Goal: Task Accomplishment & Management: Complete application form

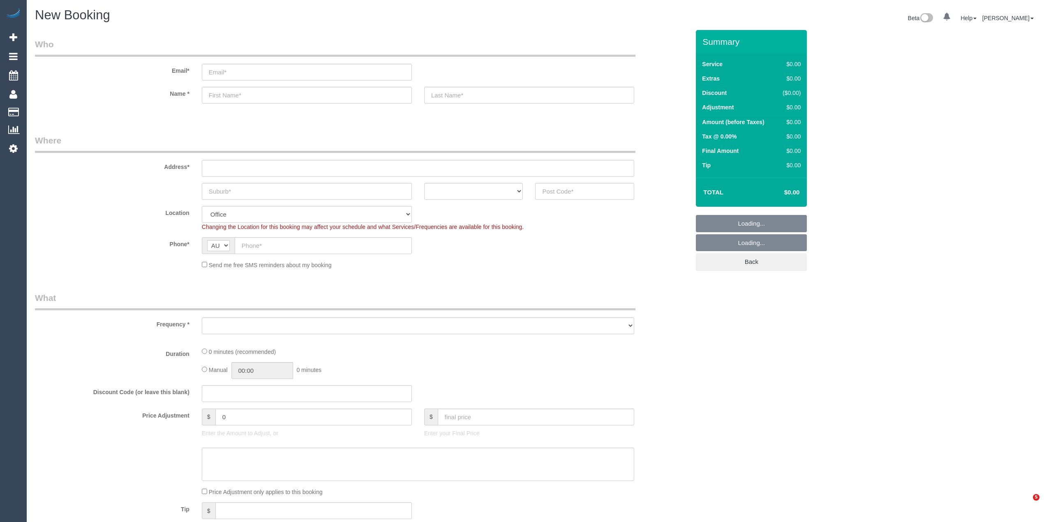
select select "object:2096"
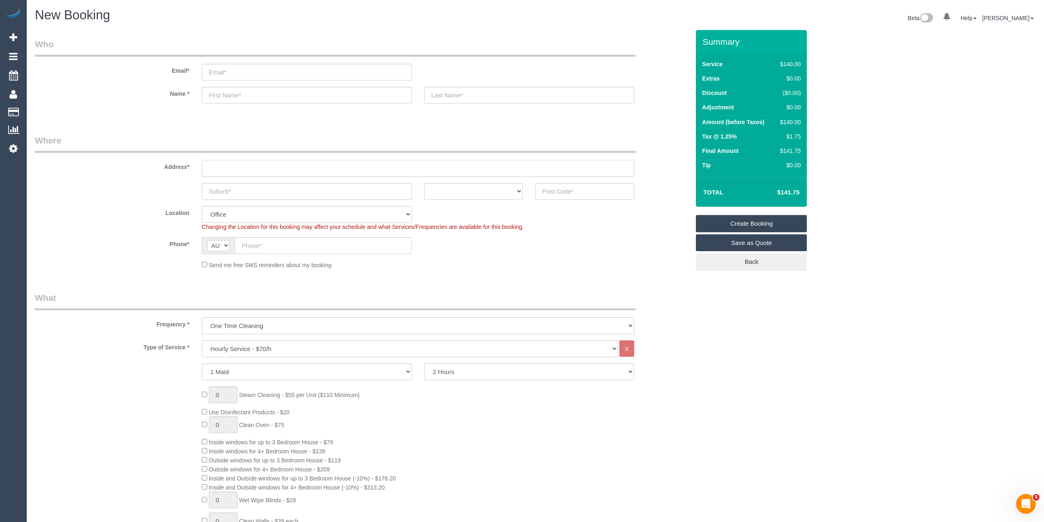
click at [240, 166] on input "text" at bounding box center [418, 168] width 432 height 17
type input "-"
click at [232, 187] on input "text" at bounding box center [307, 191] width 210 height 17
click at [260, 343] on select "Hourly Service - $70/h Hourly Service - $65/h Hourly Service - $60/h Hourly Ser…" at bounding box center [410, 348] width 416 height 17
select select "212"
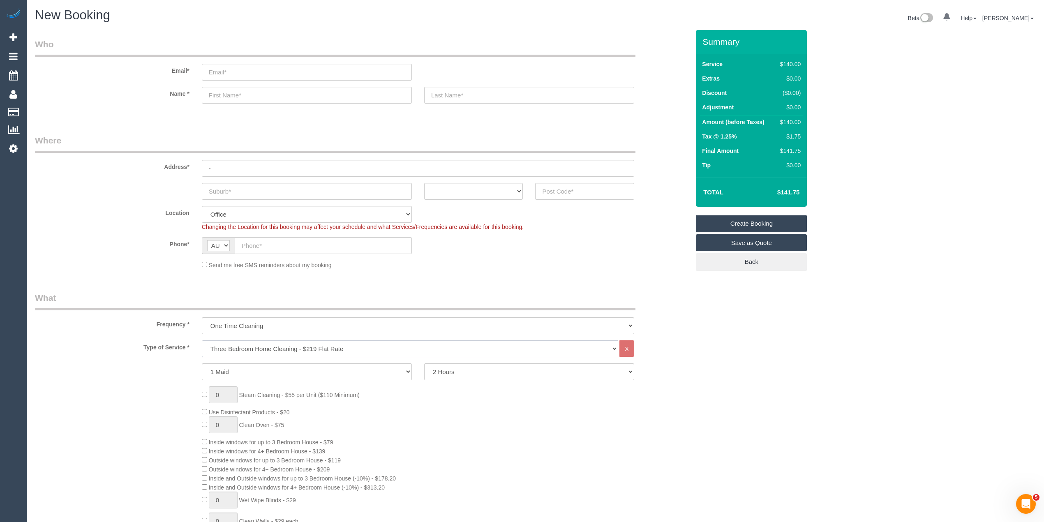
click at [202, 340] on select "Hourly Service - $70/h Hourly Service - $65/h Hourly Service - $60/h Hourly Ser…" at bounding box center [410, 348] width 416 height 17
click at [223, 374] on input "1" at bounding box center [223, 371] width 29 height 17
drag, startPoint x: 222, startPoint y: 369, endPoint x: 209, endPoint y: 369, distance: 13.6
click at [209, 369] on input "1" at bounding box center [223, 371] width 29 height 17
click at [225, 369] on input "1" at bounding box center [223, 371] width 29 height 17
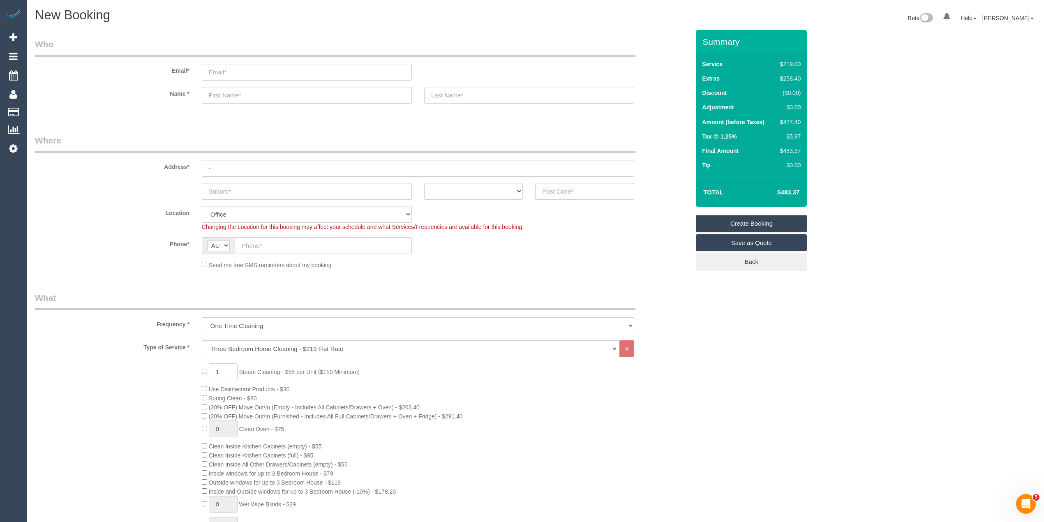
scroll to position [91, 0]
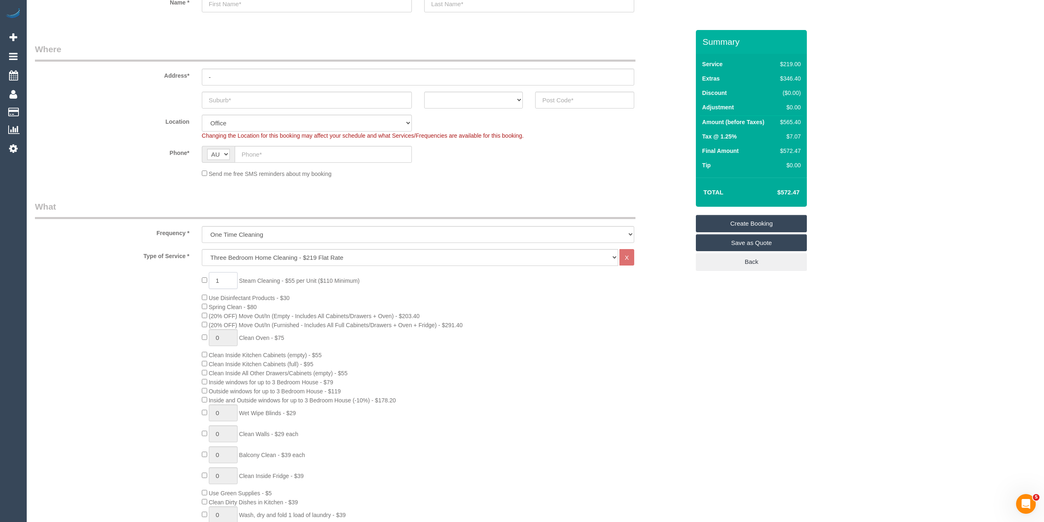
click at [227, 283] on input "1" at bounding box center [223, 280] width 29 height 17
type input "0"
click at [98, 280] on div "0 Steam Cleaning - $55 per Unit ($110 Minimum) Use Disinfectant Products - $30 …" at bounding box center [362, 425] width 667 height 306
click at [92, 296] on div "0 Steam Cleaning - $55 per Unit ($110 Minimum) Use Disinfectant Products - $30 …" at bounding box center [362, 425] width 667 height 306
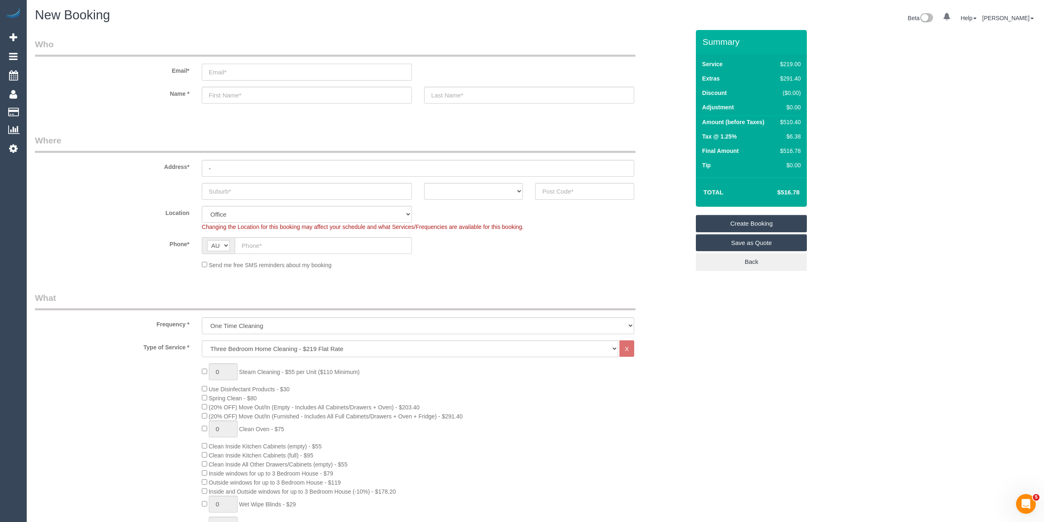
click at [237, 67] on input "email" at bounding box center [307, 72] width 210 height 17
click at [247, 71] on input "email" at bounding box center [307, 72] width 210 height 17
type input "tmanfre@retailjoinery.com.au"
click at [244, 96] on input "text" at bounding box center [307, 95] width 210 height 17
drag, startPoint x: 213, startPoint y: 92, endPoint x: 208, endPoint y: 93, distance: 4.5
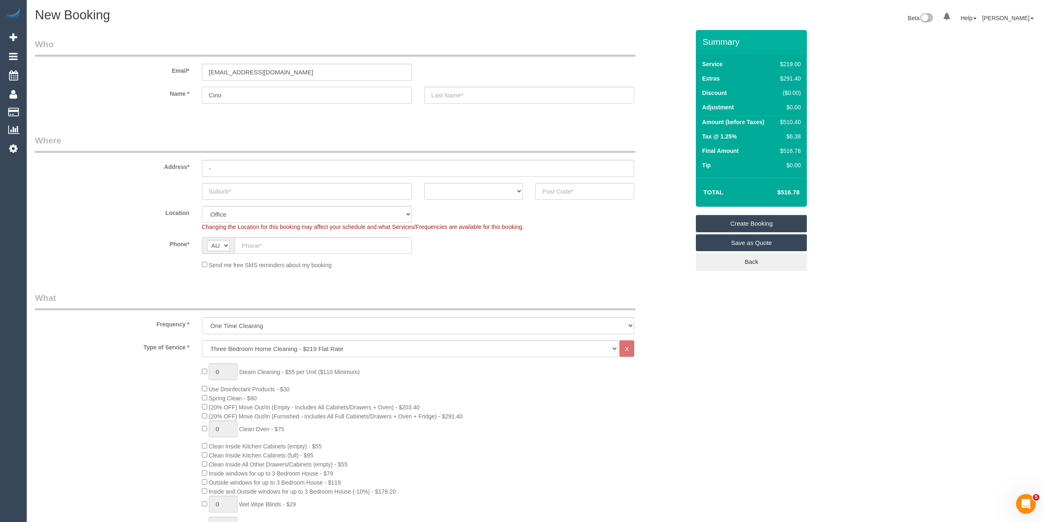
click at [208, 93] on input "Cino" at bounding box center [307, 95] width 210 height 17
click at [247, 92] on input "Tino" at bounding box center [307, 95] width 210 height 17
type input "Tino"
click at [467, 99] on input "text" at bounding box center [529, 95] width 210 height 17
click at [244, 185] on input "text" at bounding box center [307, 191] width 210 height 17
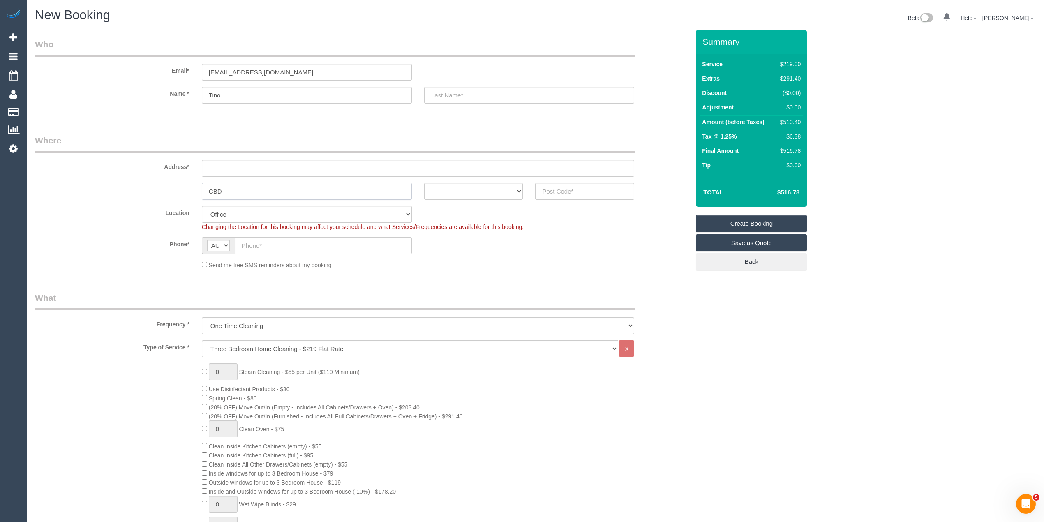
type input "CBD"
drag, startPoint x: 472, startPoint y: 191, endPoint x: 474, endPoint y: 197, distance: 6.8
click at [472, 191] on select "ACT NSW NT QLD SA TAS VIC WA" at bounding box center [473, 191] width 99 height 17
select select "VIC"
click at [424, 183] on select "ACT NSW NT QLD SA TAS VIC WA" at bounding box center [473, 191] width 99 height 17
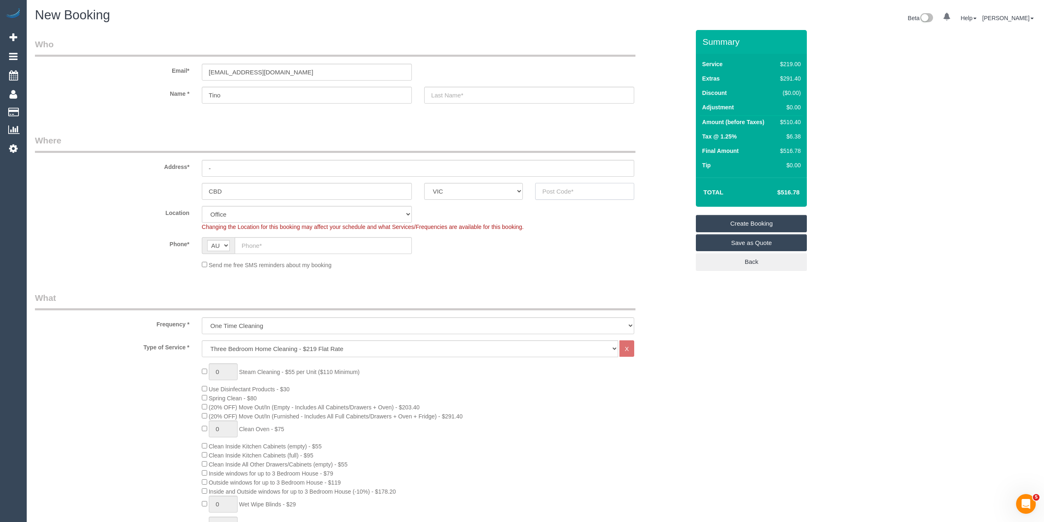
click at [566, 187] on input "text" at bounding box center [584, 191] width 99 height 17
type input "3000"
select select "54"
select select "object:2358"
click at [261, 245] on input "text" at bounding box center [323, 245] width 177 height 17
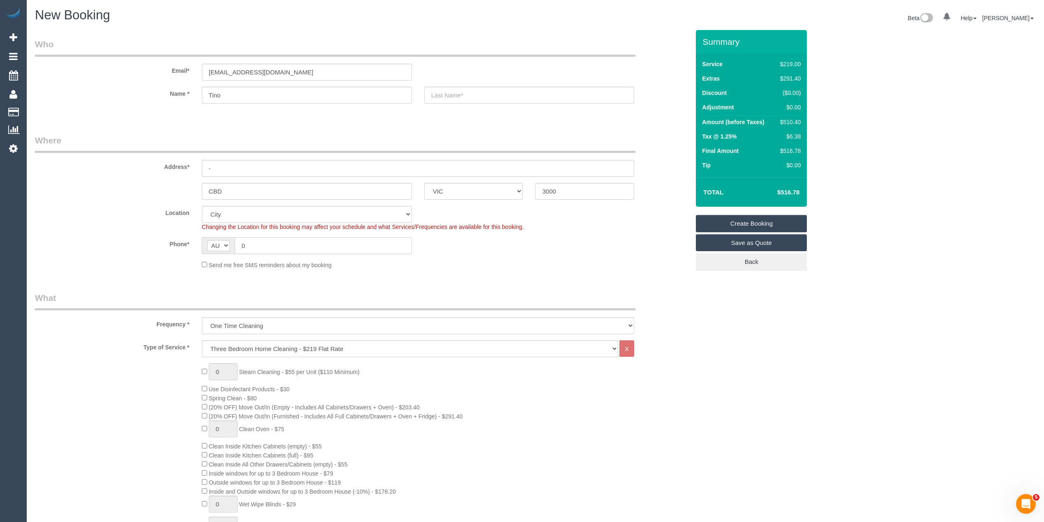
paste input "434 441 044"
type input "0434 441 044"
click at [438, 93] on input "text" at bounding box center [529, 95] width 210 height 17
type input "-"
drag, startPoint x: 223, startPoint y: 372, endPoint x: 187, endPoint y: 368, distance: 36.4
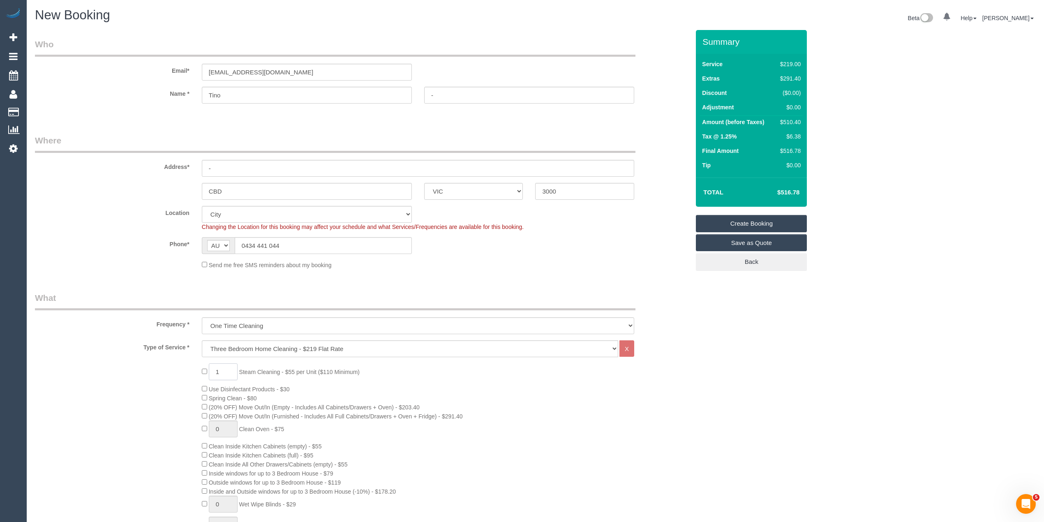
click at [187, 368] on div "1 Steam Cleaning - $55 per Unit ($110 Minimum) Use Disinfectant Products - $30 …" at bounding box center [362, 516] width 667 height 306
type input "9"
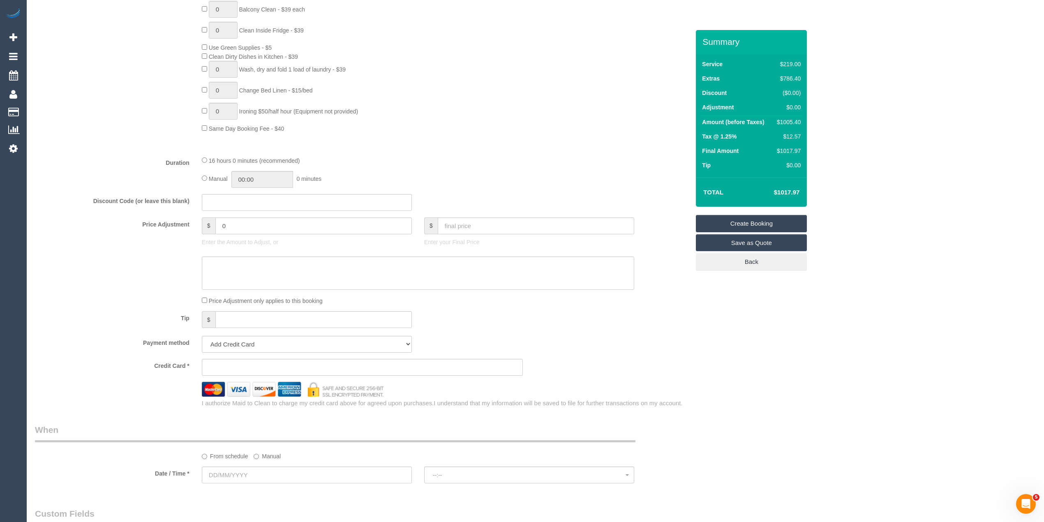
scroll to position [730, 0]
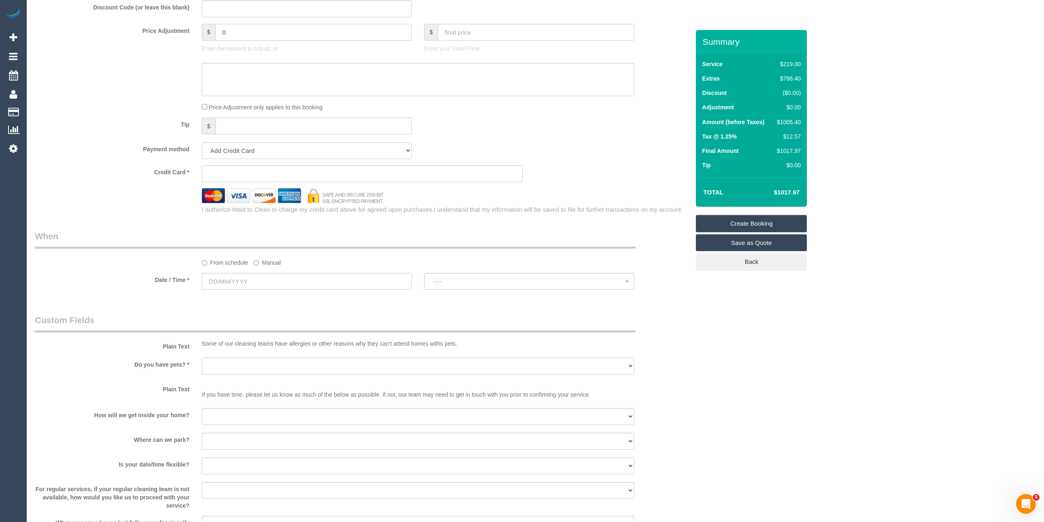
drag, startPoint x: 238, startPoint y: 32, endPoint x: 204, endPoint y: 35, distance: 34.6
click at [204, 35] on div "$ 0" at bounding box center [307, 32] width 210 height 17
type input "40"
click at [229, 76] on textarea at bounding box center [418, 80] width 432 height 34
type textarea "$40 for steam cleaning total of $535 - CG"
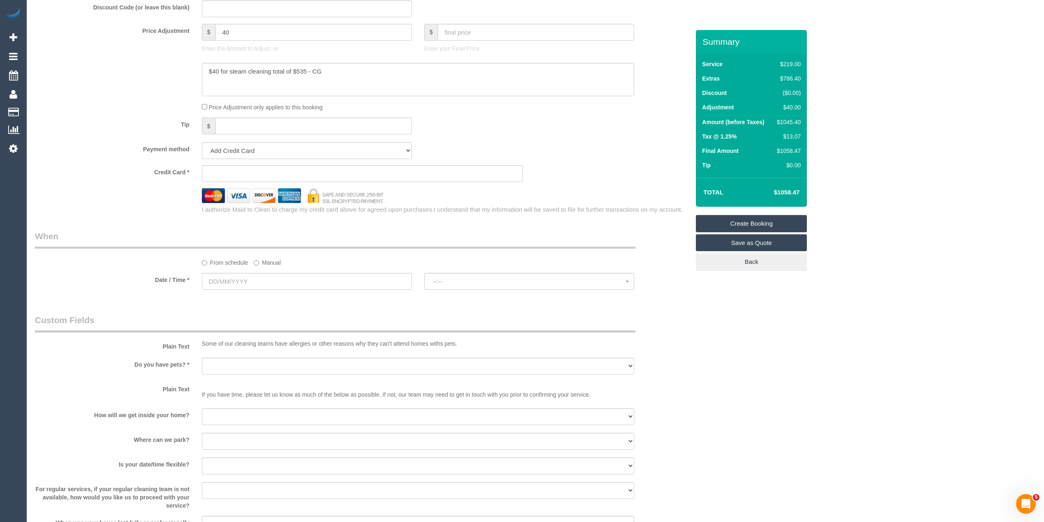
click at [946, 136] on div "Who Email* tmanfre@retailjoinery.com.au Name * Tino - Where Address* - CBD ACT …" at bounding box center [535, 45] width 1001 height 1491
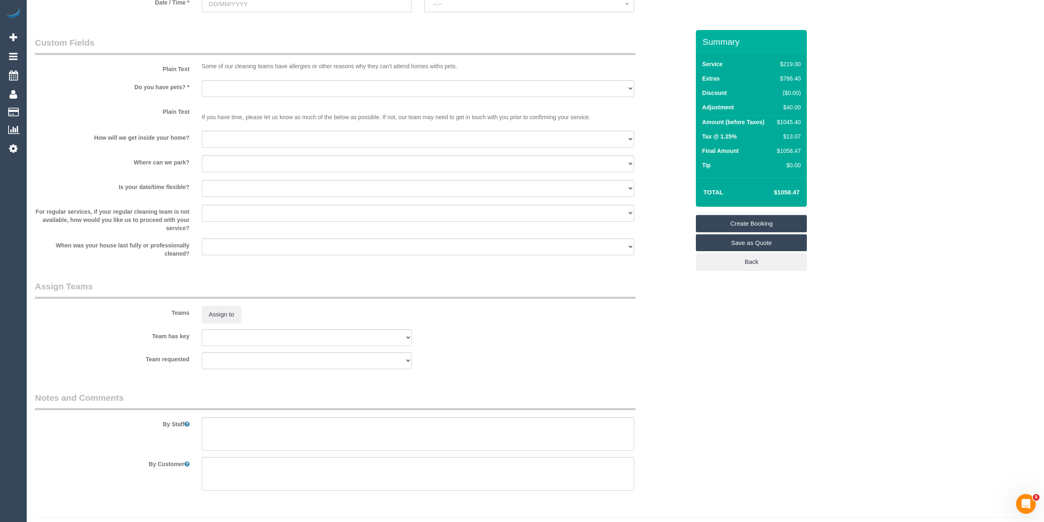
scroll to position [1028, 0]
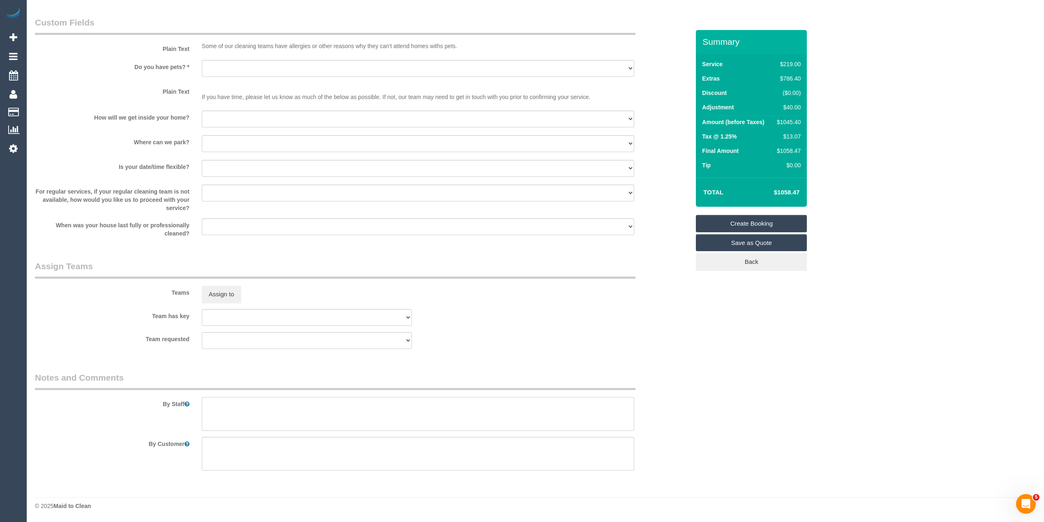
click at [244, 410] on textarea at bounding box center [418, 414] width 432 height 34
click at [295, 405] on textarea at bounding box center [418, 414] width 432 height 34
click at [354, 404] on textarea at bounding box center [418, 414] width 432 height 34
click at [341, 403] on textarea at bounding box center [418, 414] width 432 height 34
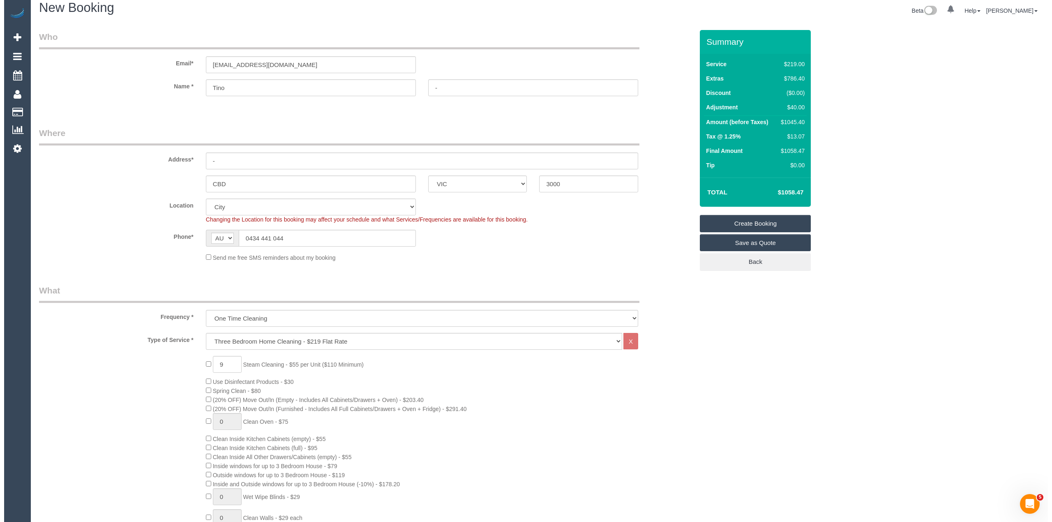
scroll to position [0, 0]
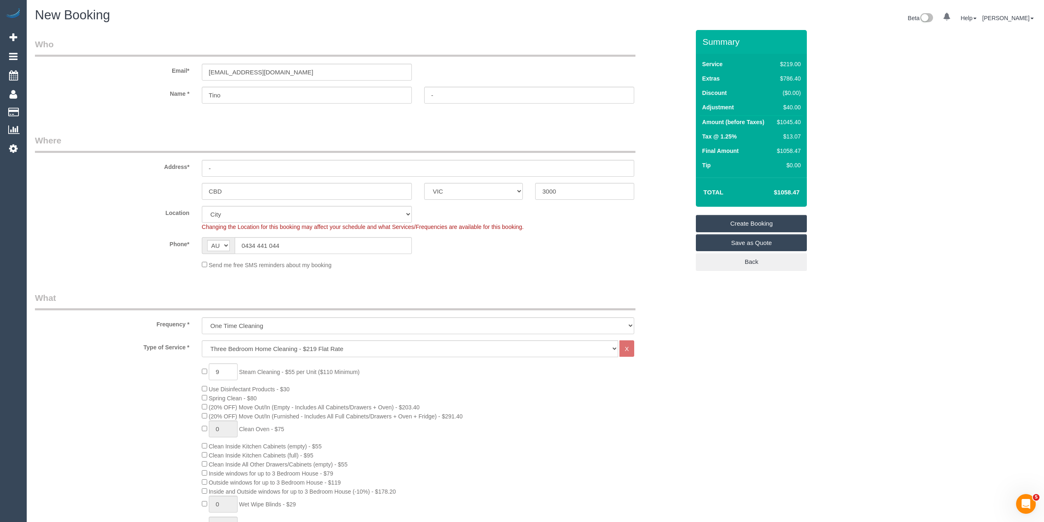
type textarea "Steam cleaning of 3 seater couch, 5 dining chairs, 1 rug and 3 bedrooms"
click at [766, 246] on link "Save as Quote" at bounding box center [751, 242] width 111 height 17
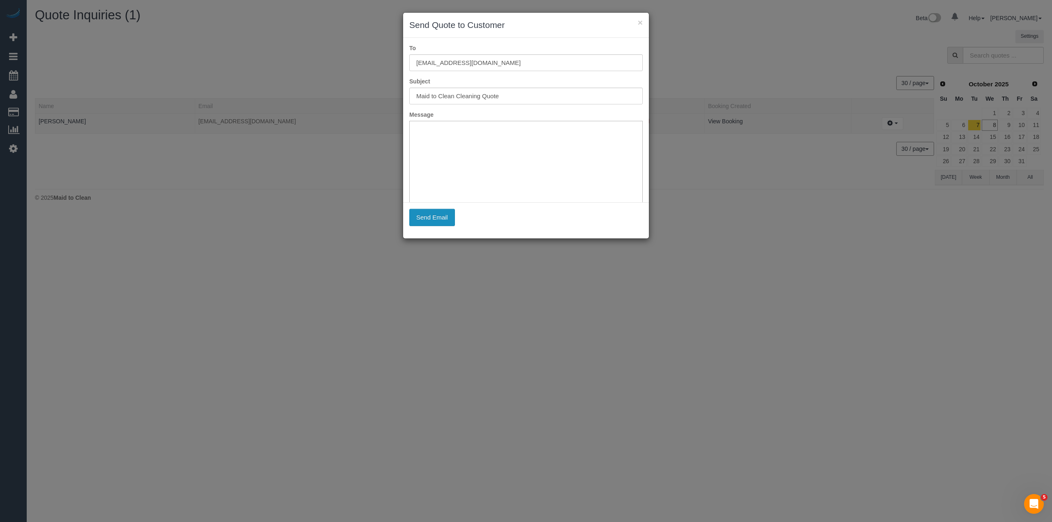
click at [427, 209] on button "Send Email" at bounding box center [432, 217] width 46 height 17
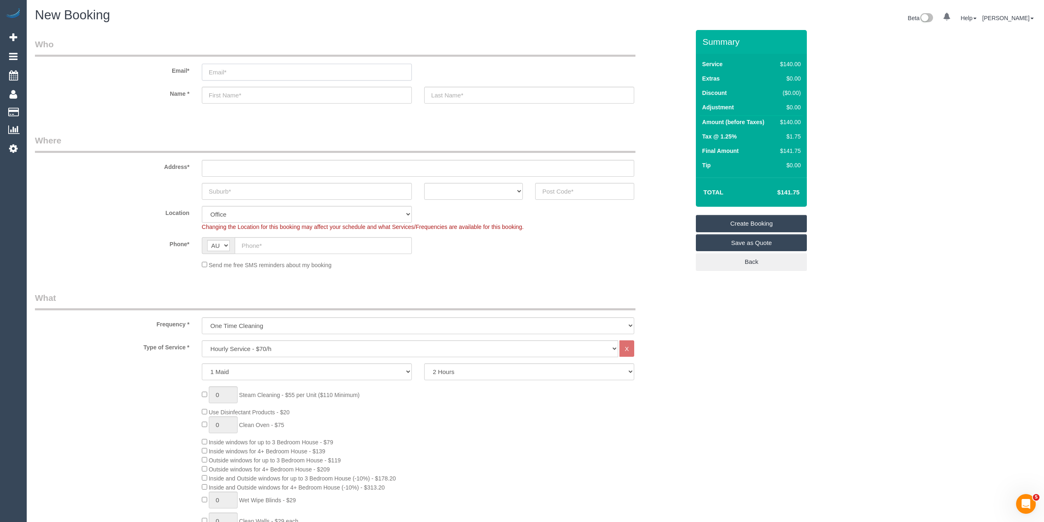
click at [268, 67] on input "email" at bounding box center [307, 72] width 210 height 17
paste input "[EMAIL_ADDRESS][DOMAIN_NAME]"
type input "[EMAIL_ADDRESS][DOMAIN_NAME]"
click at [257, 99] on input "text" at bounding box center [307, 95] width 210 height 17
click at [254, 95] on input "text" at bounding box center [307, 95] width 210 height 17
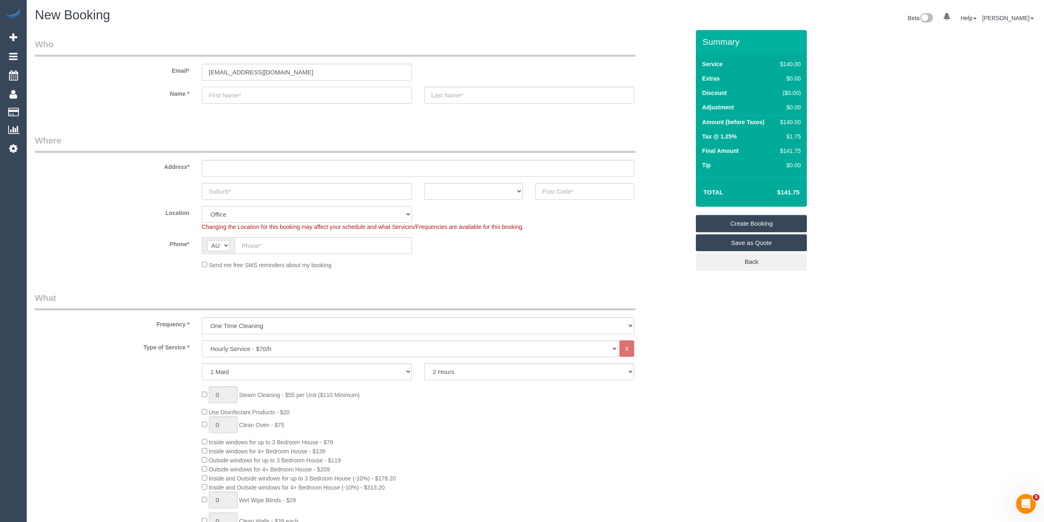
paste input "Louise Watson"
click at [245, 94] on input "Louise Watson" at bounding box center [307, 95] width 210 height 17
type input "[PERSON_NAME]"
click at [474, 95] on input "text" at bounding box center [529, 95] width 210 height 17
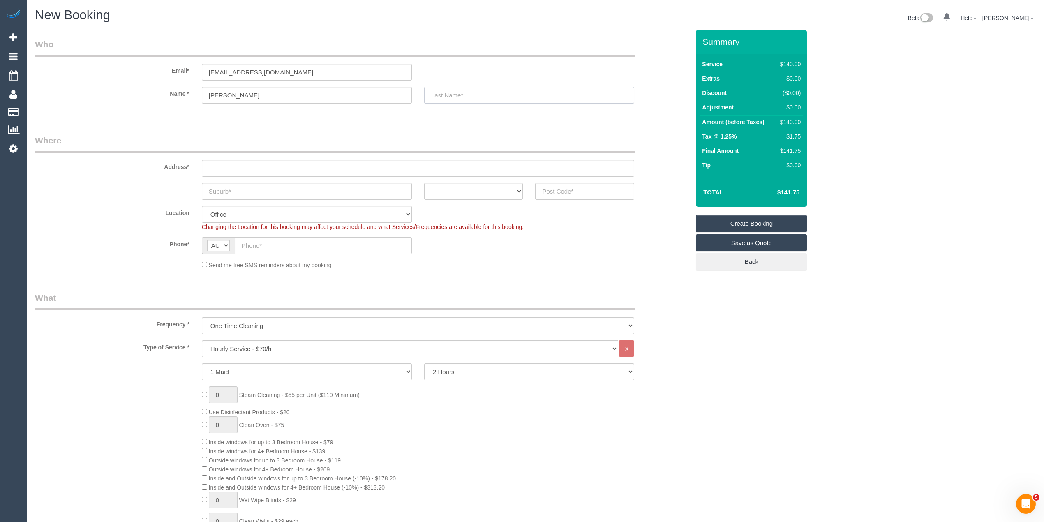
paste input "[PERSON_NAME]"
type input "[PERSON_NAME]"
click at [247, 168] on input "text" at bounding box center [418, 168] width 432 height 17
paste input "40 Scenery , Drive"
click at [245, 168] on input "40 Scenery , Drive" at bounding box center [418, 168] width 432 height 17
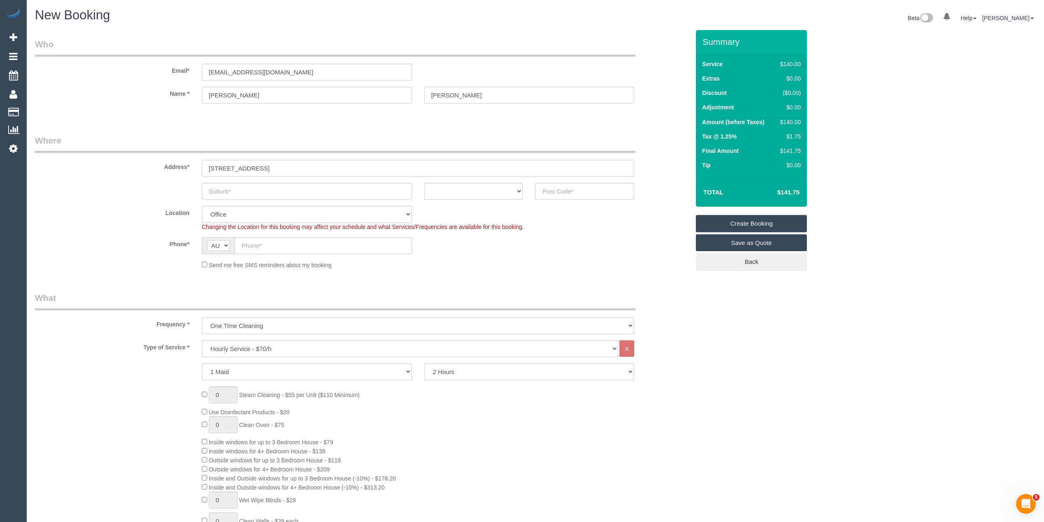
type input "[STREET_ADDRESS]"
click at [213, 186] on input "text" at bounding box center [307, 191] width 210 height 17
click at [243, 188] on input "text" at bounding box center [307, 191] width 210 height 17
paste input "[PERSON_NAME]"
type input "[PERSON_NAME]"
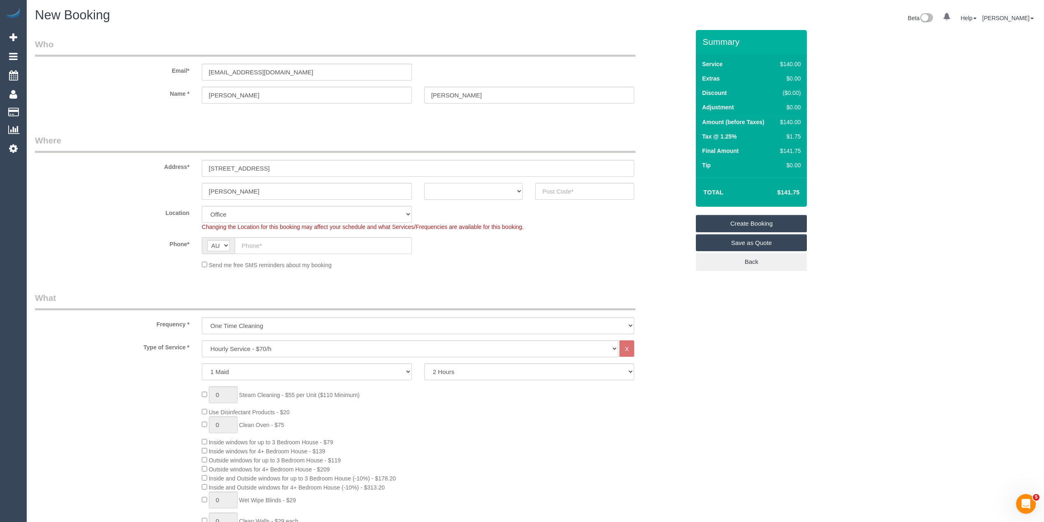
drag, startPoint x: 441, startPoint y: 193, endPoint x: 443, endPoint y: 198, distance: 5.3
click at [441, 193] on select "ACT NSW NT QLD SA TAS VIC WA" at bounding box center [473, 191] width 99 height 17
click at [424, 183] on select "ACT NSW NT QLD SA TAS VIC WA" at bounding box center [473, 191] width 99 height 17
click at [446, 185] on select "ACT NSW NT QLD SA TAS VIC WA" at bounding box center [473, 191] width 99 height 17
select select "VIC"
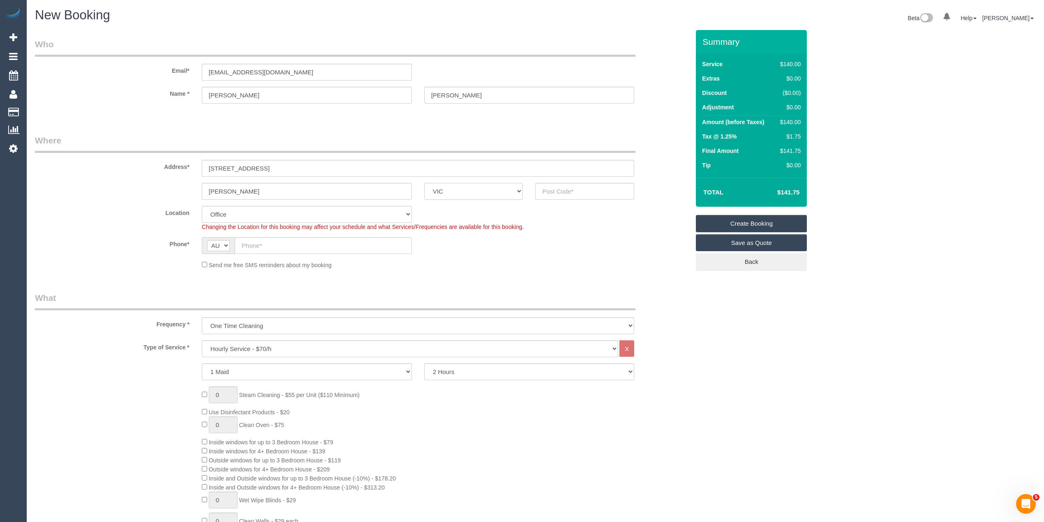
click at [424, 183] on select "ACT NSW NT QLD SA TAS VIC WA" at bounding box center [473, 191] width 99 height 17
click at [571, 190] on input "text" at bounding box center [584, 191] width 99 height 17
type input "3978"
click at [256, 245] on input "text" at bounding box center [323, 245] width 177 height 17
select select "52"
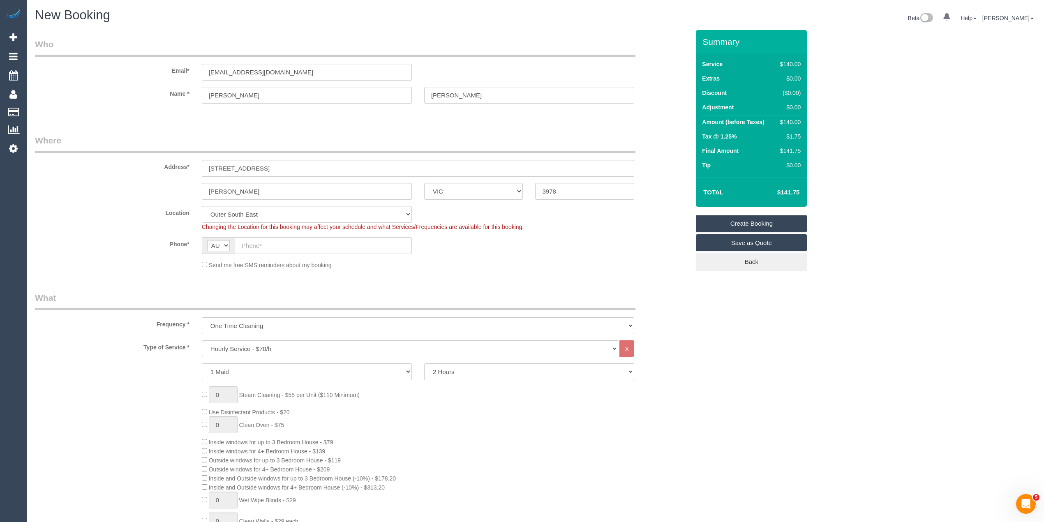
select select "object:2103"
click at [289, 245] on input "text" at bounding box center [323, 245] width 177 height 17
paste input "0425 295 701"
type input "0425 295 701"
click at [237, 323] on select "One Time Cleaning Weekly - 10% Off - 10.00% (0% for the First Booking) Fortnigh…" at bounding box center [418, 325] width 432 height 17
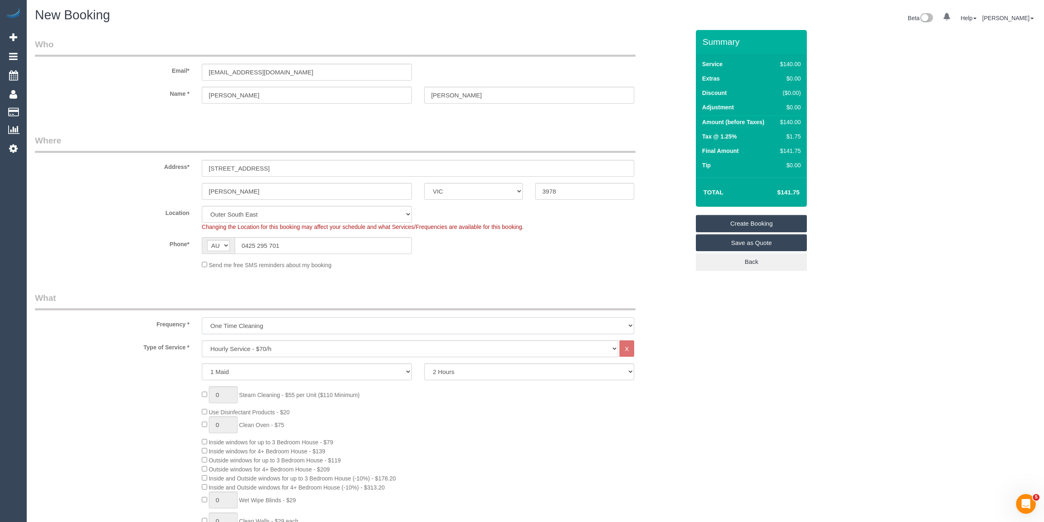
select select "object:2104"
click at [202, 317] on select "One Time Cleaning Weekly - 10% Off - 10.00% (0% for the First Booking) Fortnigh…" at bounding box center [418, 325] width 432 height 17
click at [250, 344] on select "Hourly Service - $70/h Hourly Service - $65/h Hourly Service - $60/h Hourly Ser…" at bounding box center [410, 348] width 416 height 17
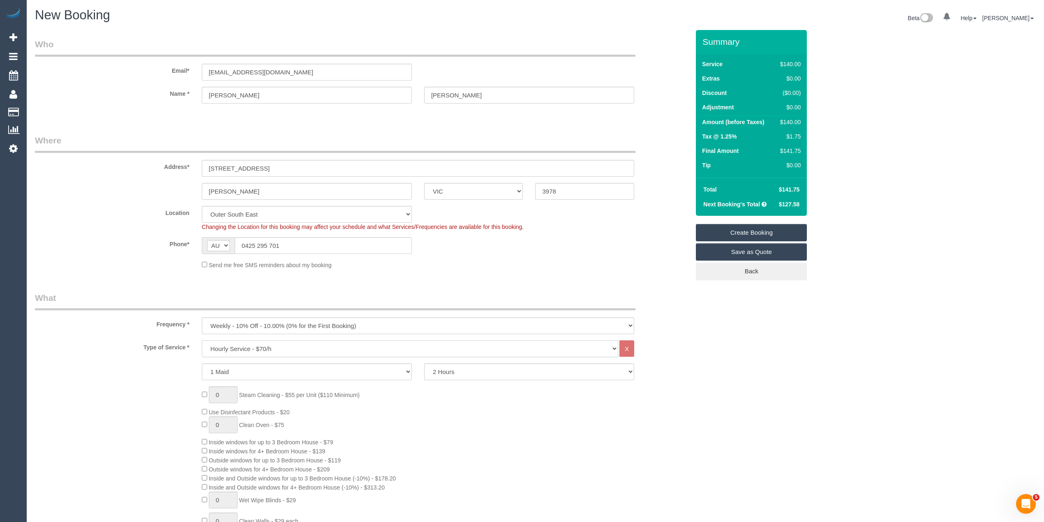
select select "275"
click at [202, 340] on select "Hourly Service - $70/h Hourly Service - $65/h Hourly Service - $60/h Hourly Ser…" at bounding box center [410, 348] width 416 height 17
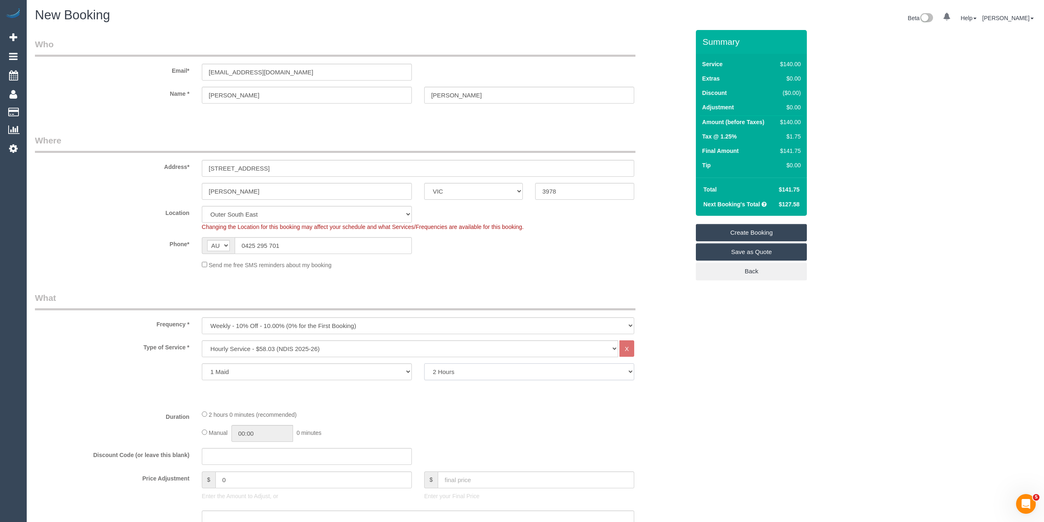
click at [437, 372] on select "2 Hours 2.5 Hours 3 Hours 3.5 Hours 4 Hours 4.5 Hours 5 Hours 5.5 Hours 6 Hours…" at bounding box center [529, 371] width 210 height 17
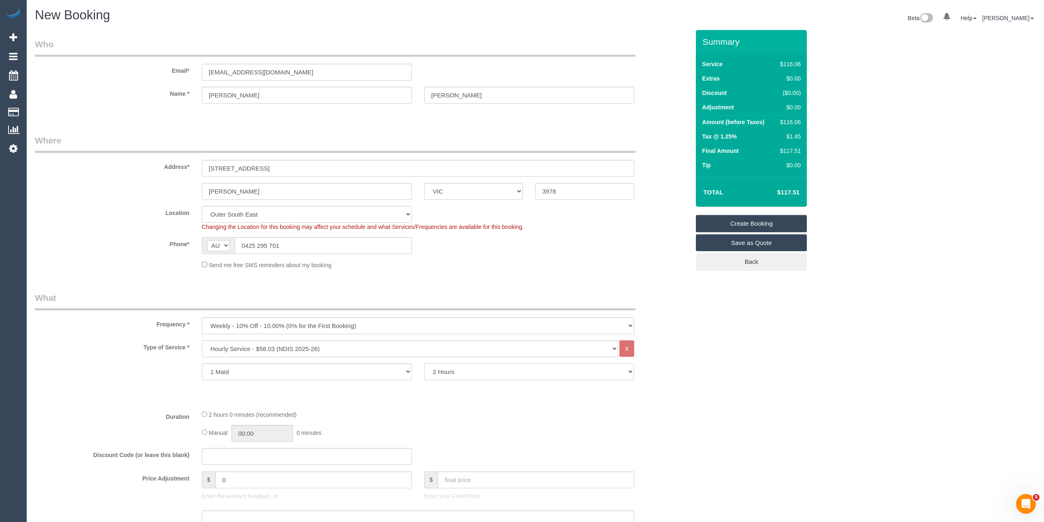
select select "180"
click at [424, 363] on select "2 Hours 2.5 Hours 3 Hours 3.5 Hours 4 Hours 4.5 Hours 5 Hours 5.5 Hours 6 Hours…" at bounding box center [529, 371] width 210 height 17
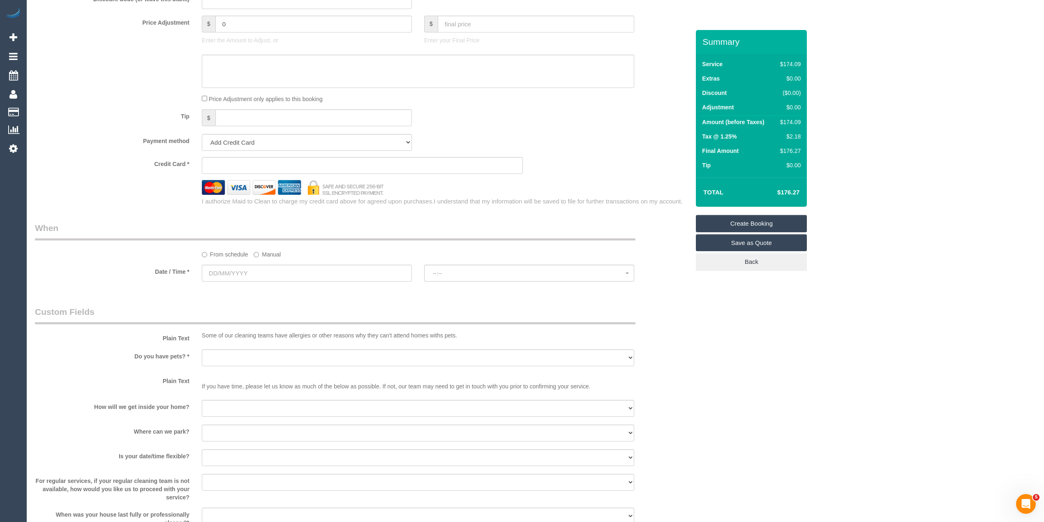
scroll to position [456, 0]
click at [218, 136] on select "Add Credit Card Cash Check Paypal" at bounding box center [307, 142] width 210 height 17
select select "string:check"
click at [202, 134] on select "Add Credit Card Cash Check Paypal" at bounding box center [307, 142] width 210 height 17
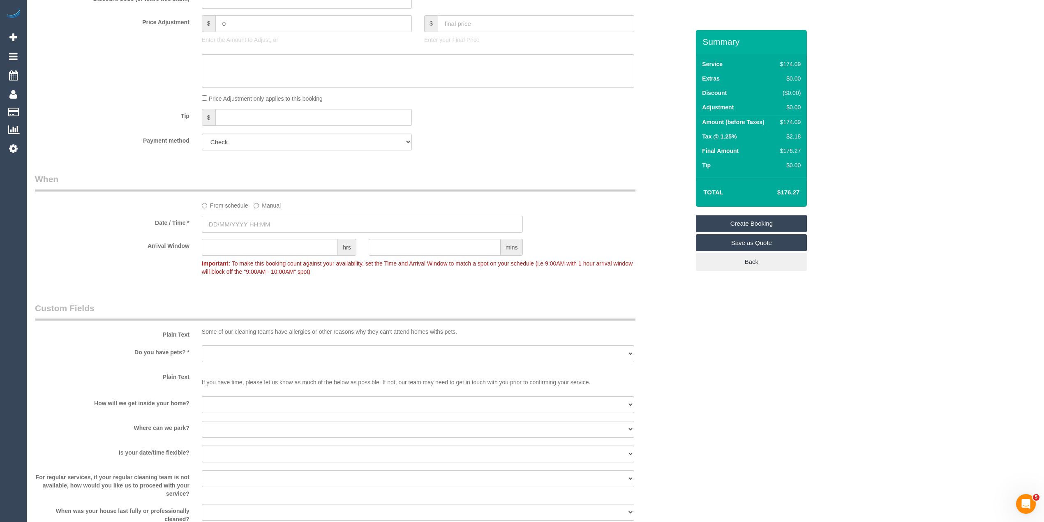
click at [231, 224] on input "text" at bounding box center [362, 224] width 321 height 17
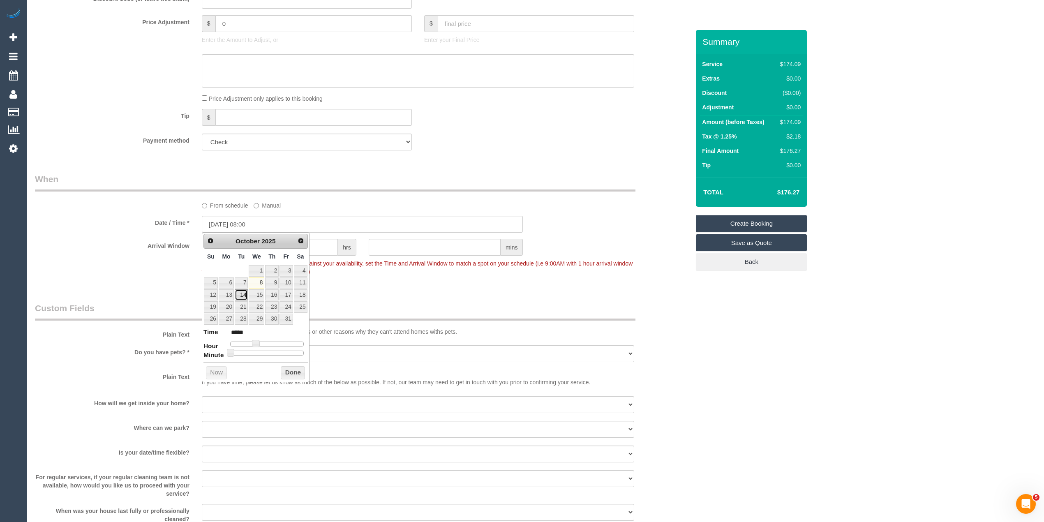
click at [243, 293] on link "14" at bounding box center [241, 294] width 13 height 11
type input "14/10/2025 09:00"
type input "*****"
type input "14/10/2025 10:00"
type input "*****"
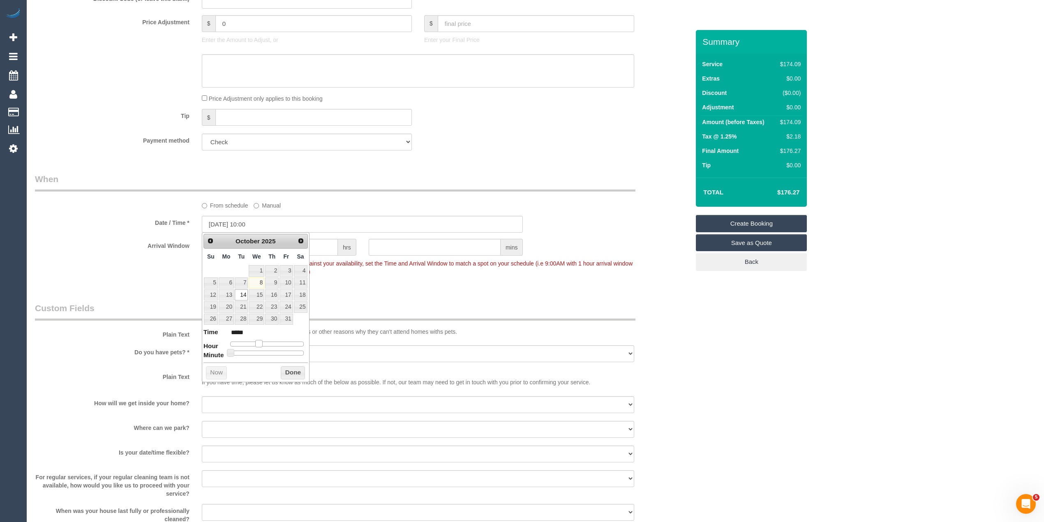
type input "14/10/2025 11:00"
type input "*****"
type input "14/10/2025 12:00"
type input "*****"
type input "[DATE] 13:00"
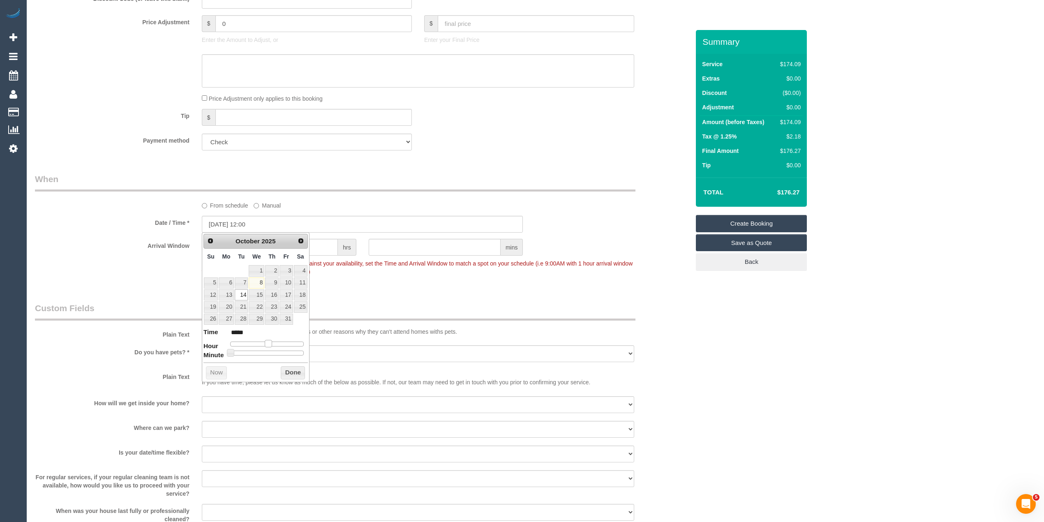
type input "*****"
drag, startPoint x: 252, startPoint y: 346, endPoint x: 268, endPoint y: 344, distance: 15.7
click at [268, 344] on span at bounding box center [271, 343] width 7 height 7
click at [887, 430] on div "Who Email* louisequinnwatson@gmail.com Name * Louise Watson Where Address* 40 S…" at bounding box center [535, 176] width 1001 height 1205
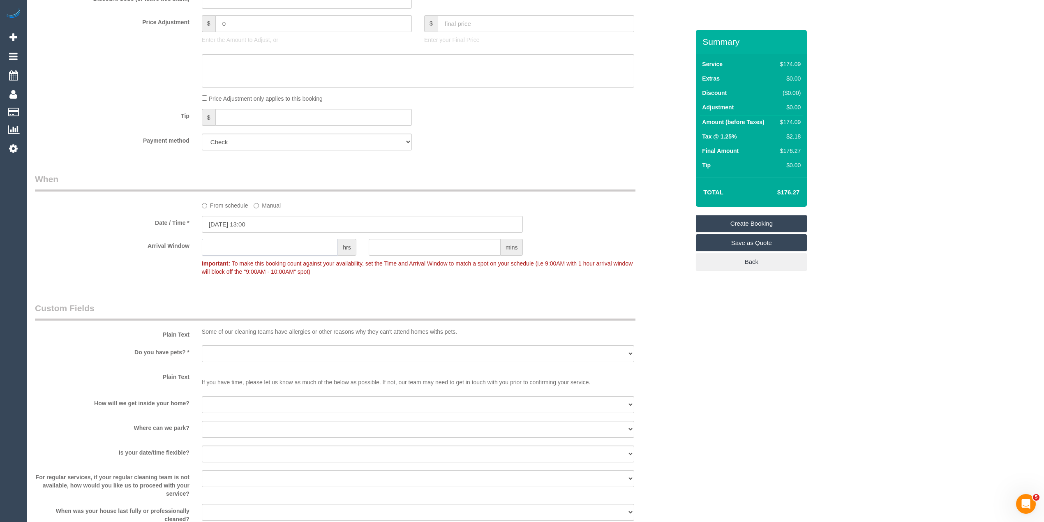
click at [275, 249] on input "text" at bounding box center [270, 247] width 136 height 17
type input "2"
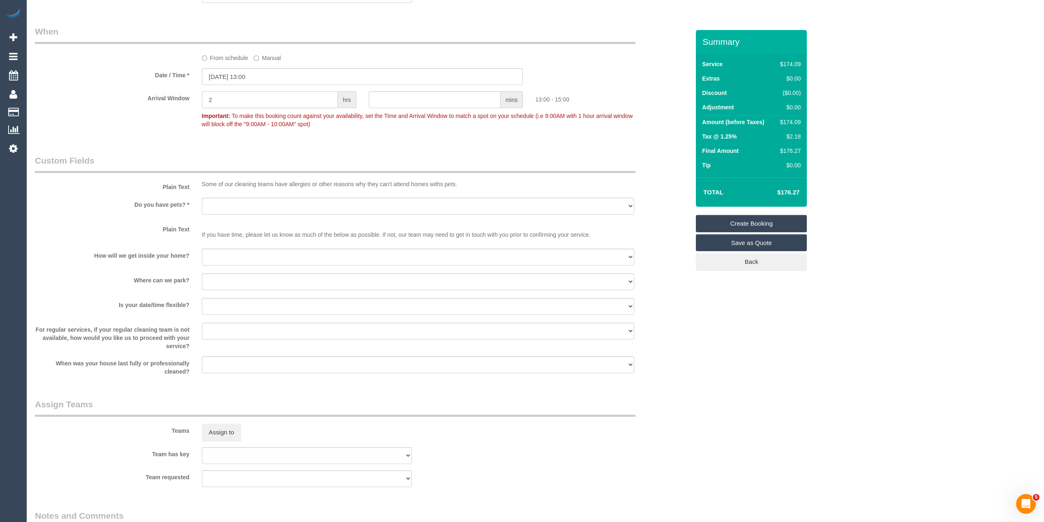
scroll to position [640, 0]
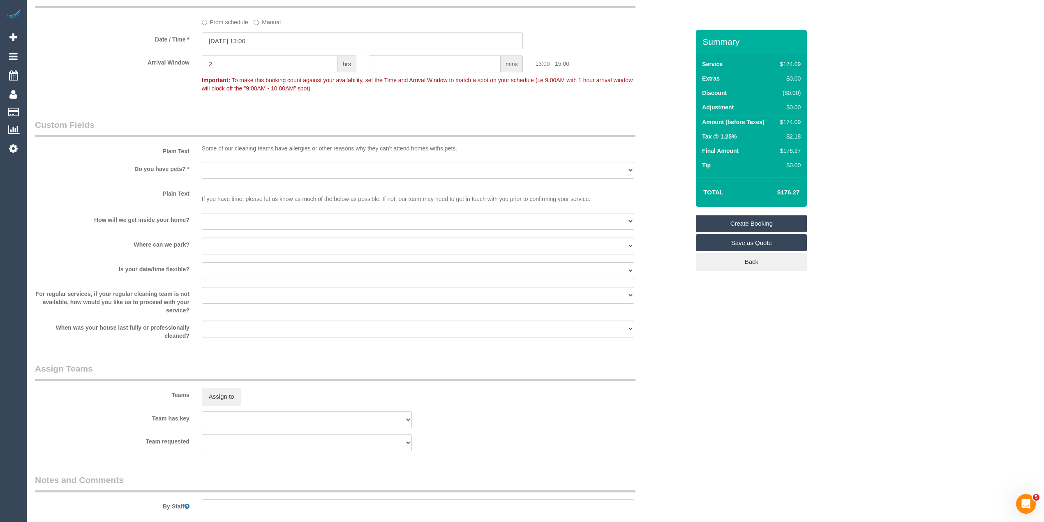
click at [214, 165] on select "Yes - Cats Yes - Dogs No pets Yes - Dogs and Cats Yes - Other" at bounding box center [418, 170] width 432 height 17
select select "number:28"
click at [202, 162] on select "Yes - Cats Yes - Dogs No pets Yes - Dogs and Cats Yes - Other" at bounding box center [418, 170] width 432 height 17
click at [233, 224] on select "I will be home Key will be left (please provide details below) Lock box/Access …" at bounding box center [418, 221] width 432 height 17
select select "number:14"
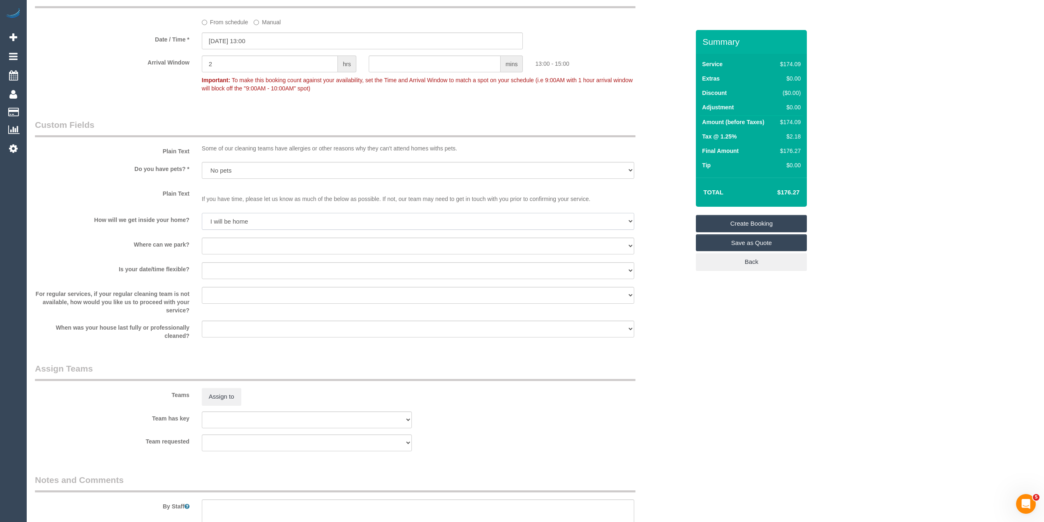
click at [202, 213] on select "I will be home Key will be left (please provide details below) Lock box/Access …" at bounding box center [418, 221] width 432 height 17
click at [228, 249] on select "I will provide parking on-site Free street parking Paid street parking (cost wi…" at bounding box center [418, 246] width 432 height 17
select select "number:19"
click at [202, 238] on select "I will provide parking on-site Free street parking Paid street parking (cost wi…" at bounding box center [418, 246] width 432 height 17
click at [236, 265] on select "Yes - date and time Yes - date but not time Yes - time but not date No - No fle…" at bounding box center [418, 270] width 432 height 17
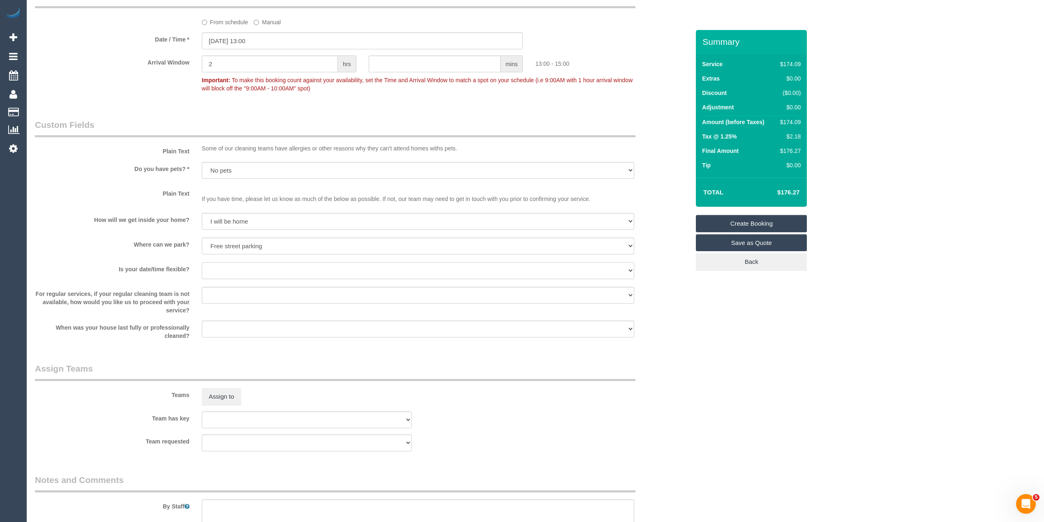
click at [236, 265] on select "Yes - date and time Yes - date but not time Yes - time but not date No - No fle…" at bounding box center [418, 270] width 432 height 17
click at [254, 266] on select "Yes - date and time Yes - date but not time Yes - time but not date No - No fle…" at bounding box center [418, 270] width 432 height 17
select select "number:36"
click at [202, 262] on select "Yes - date and time Yes - date but not time Yes - time but not date No - No fle…" at bounding box center [418, 270] width 432 height 17
click at [220, 290] on select "Arrange a cleaner to cover and do not bother you Arrange a cleaner to cover and…" at bounding box center [418, 295] width 432 height 17
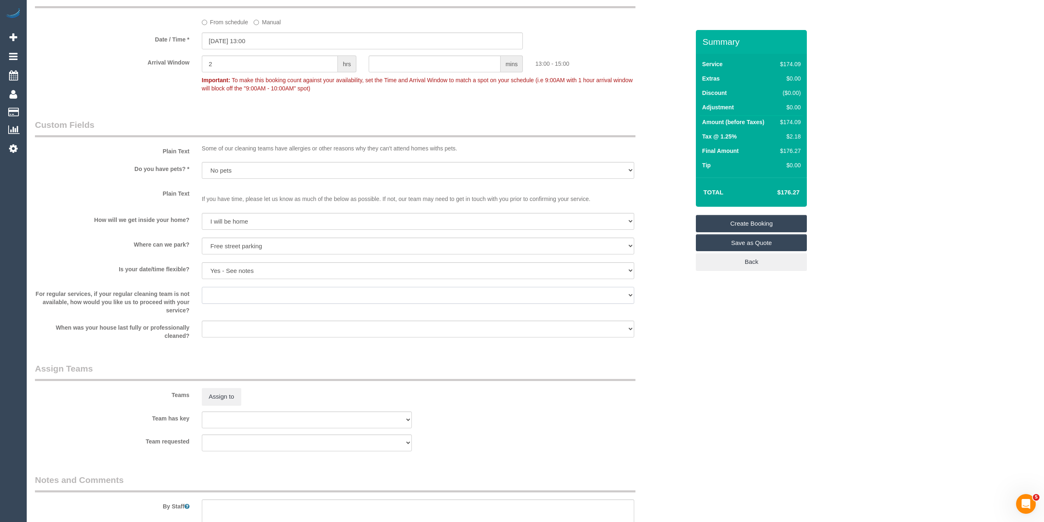
select select "number:35"
click at [202, 287] on select "Arrange a cleaner to cover and do not bother you Arrange a cleaner to cover and…" at bounding box center [418, 295] width 432 height 17
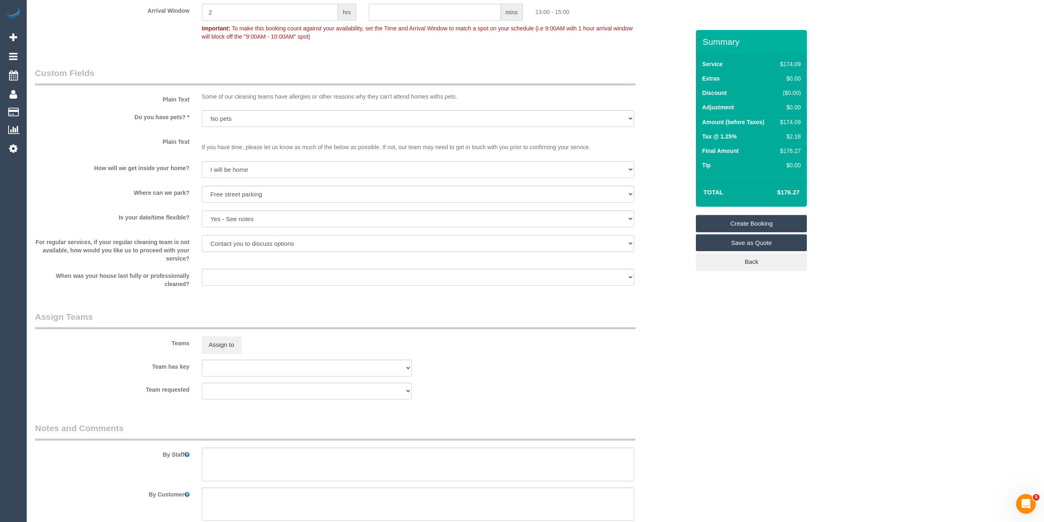
scroll to position [740, 0]
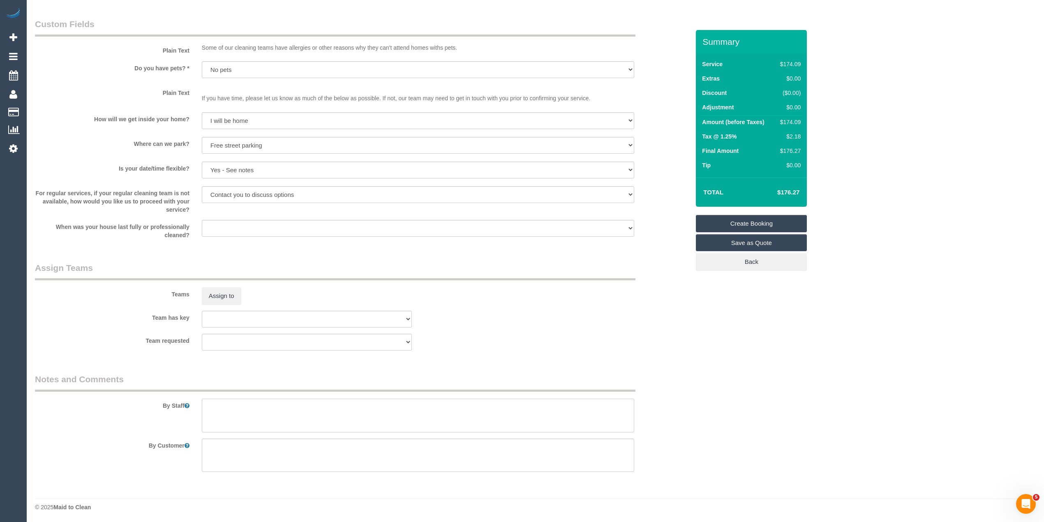
click at [367, 413] on textarea at bounding box center [418, 416] width 432 height 34
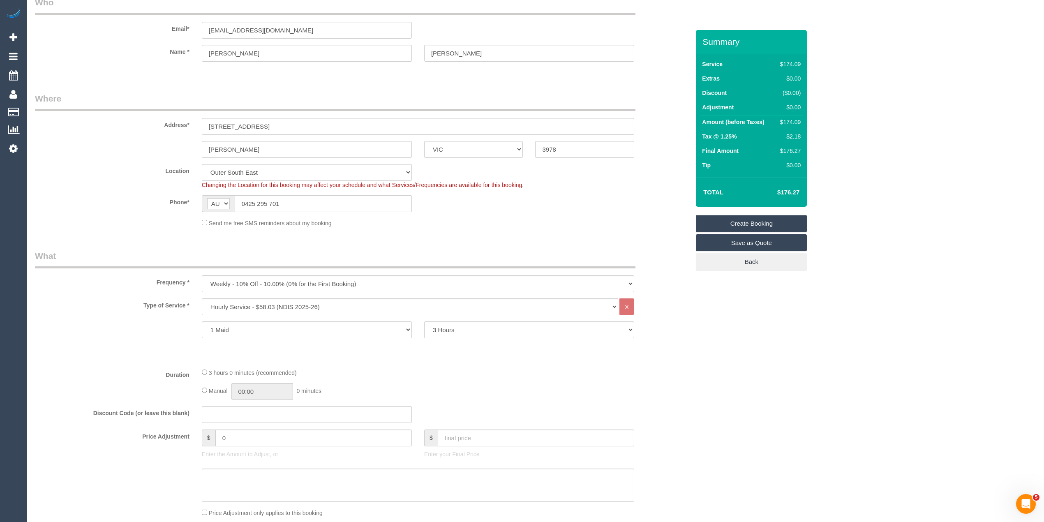
scroll to position [0, 0]
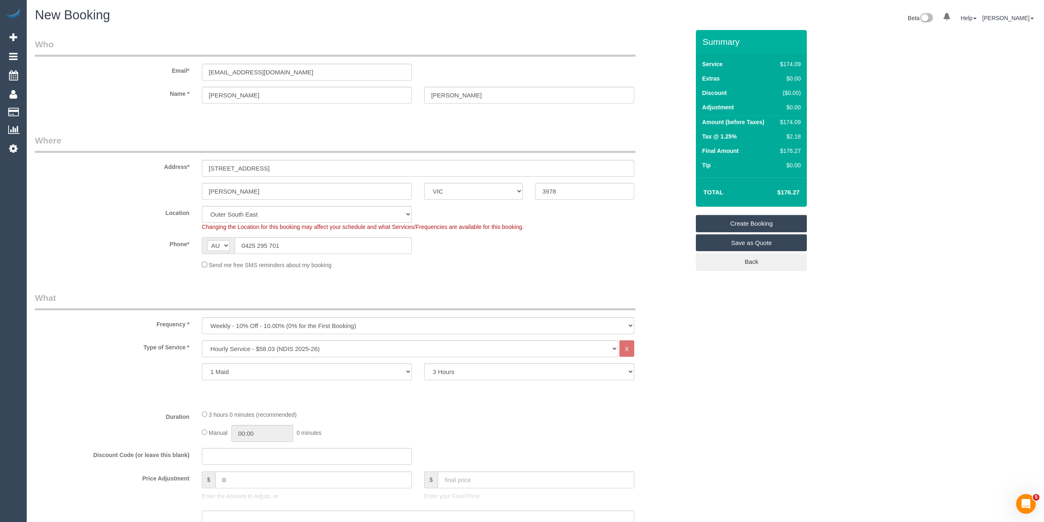
type textarea "Please ask the customer which areas they want cleaned, thank you."
drag, startPoint x: 305, startPoint y: 66, endPoint x: 118, endPoint y: 71, distance: 186.7
click at [118, 71] on div "Email* louisequinnwatson@gmail.com" at bounding box center [362, 59] width 667 height 42
click at [747, 218] on link "Create Booking" at bounding box center [751, 223] width 111 height 17
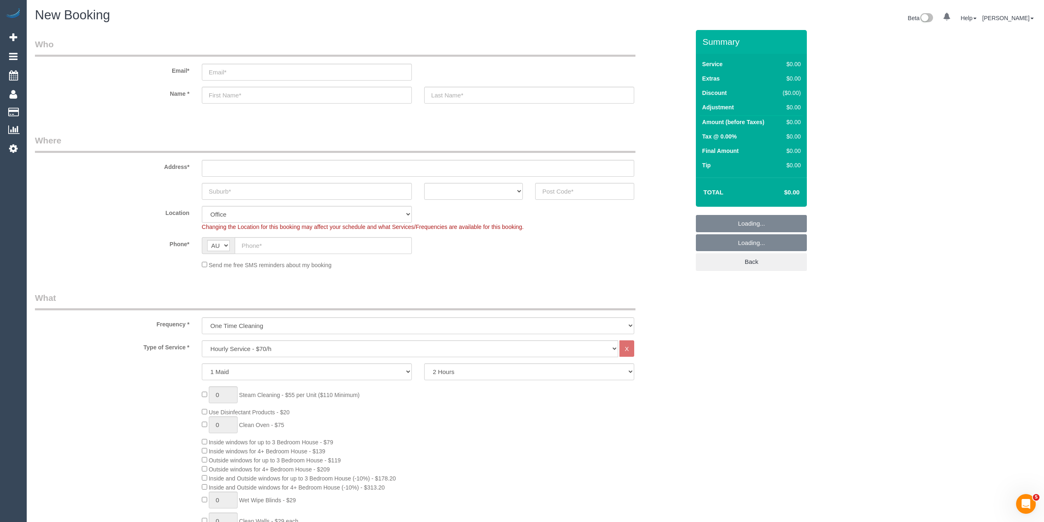
select select "object:2096"
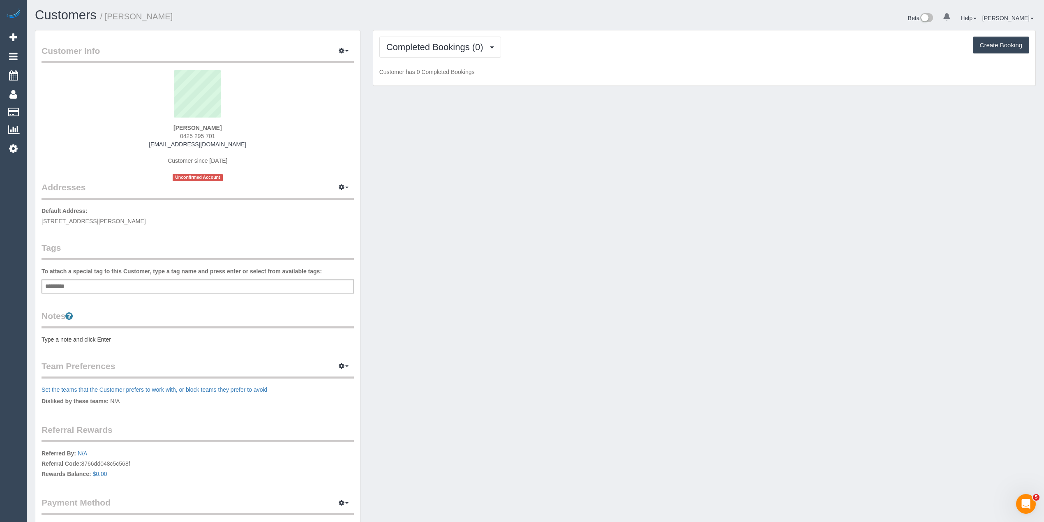
click at [169, 286] on div "Add a tag" at bounding box center [198, 287] width 312 height 14
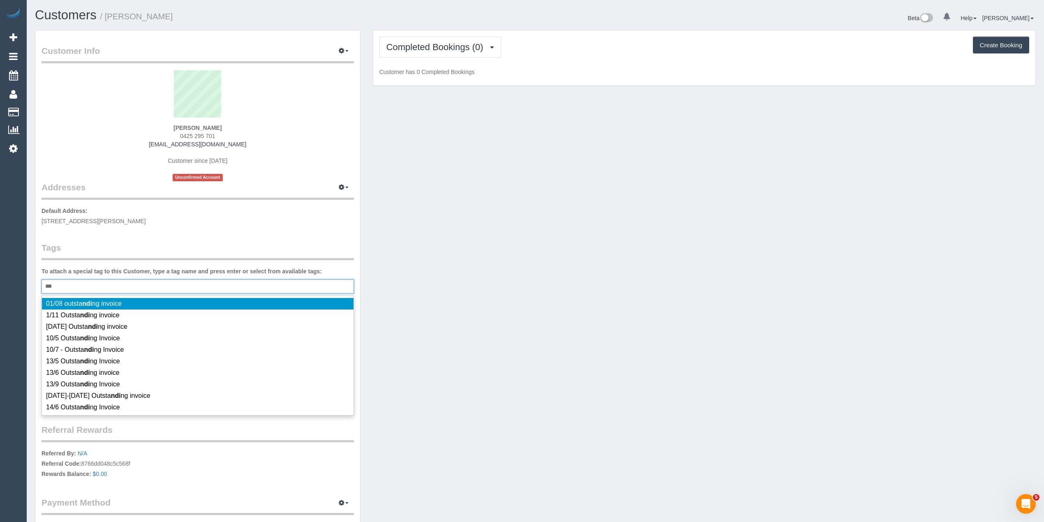
type input "****"
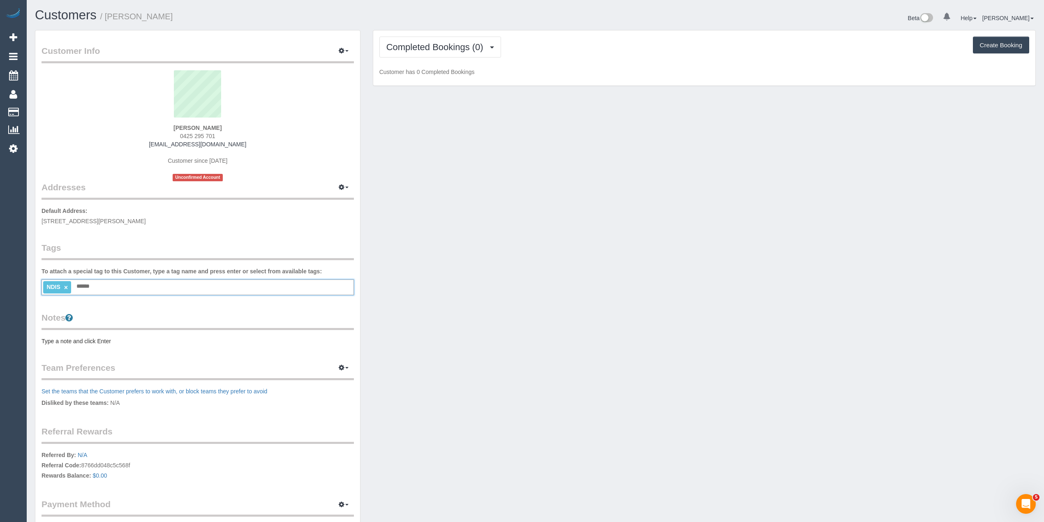
type input "*******"
click at [96, 342] on pre "Type a note and click Enter" at bounding box center [198, 341] width 312 height 8
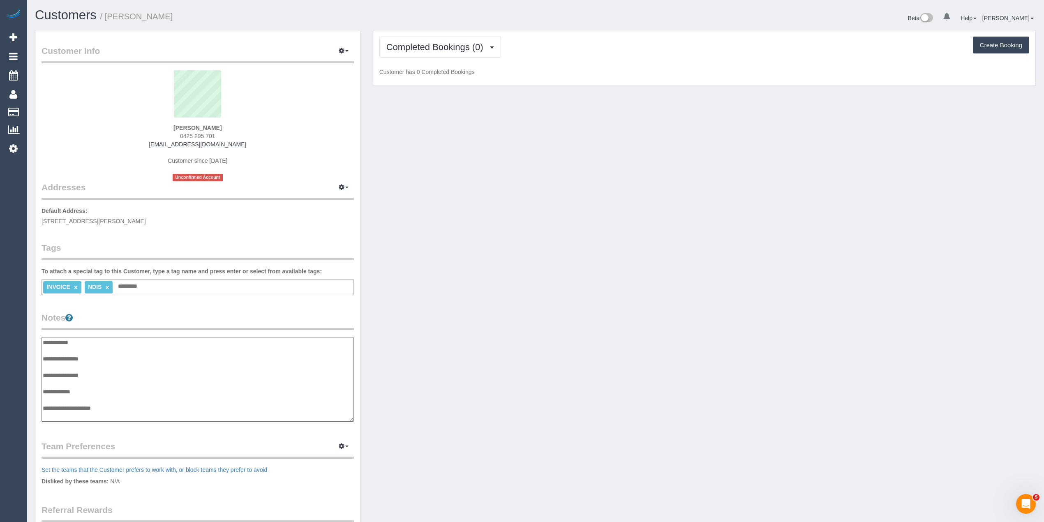
scroll to position [7, 0]
click at [109, 354] on textarea "**********" at bounding box center [198, 379] width 312 height 85
click at [150, 404] on textarea "**********" at bounding box center [198, 379] width 312 height 85
click at [119, 411] on textarea "**********" at bounding box center [198, 379] width 312 height 85
paste textarea "**********"
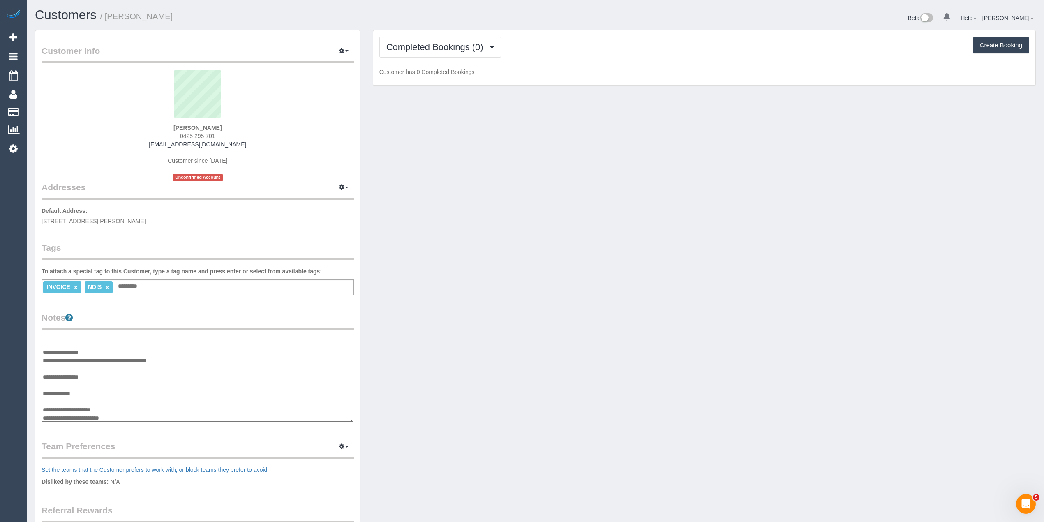
scroll to position [15, 0]
paste textarea "*********"
click at [117, 415] on textarea "**********" at bounding box center [198, 379] width 312 height 85
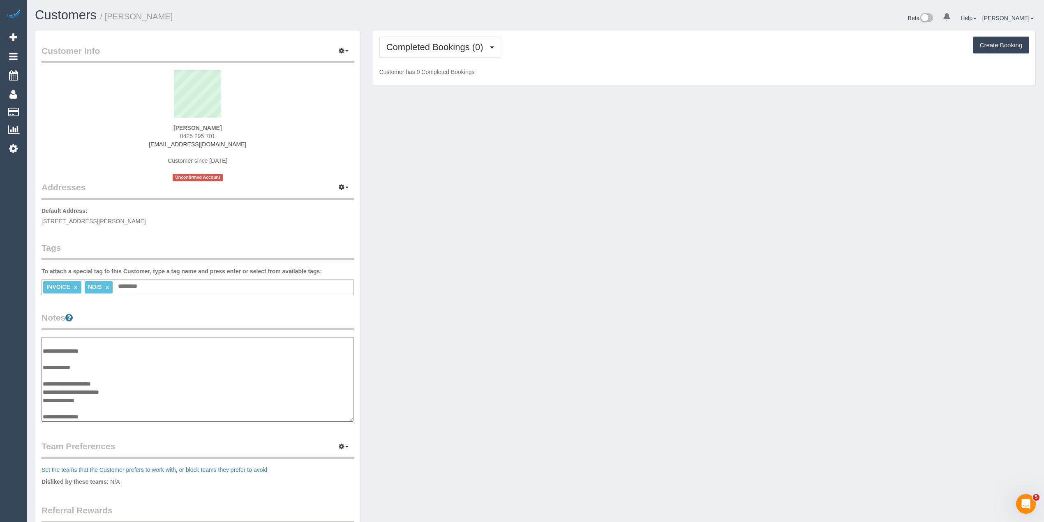
paste textarea "**********"
type textarea "**********"
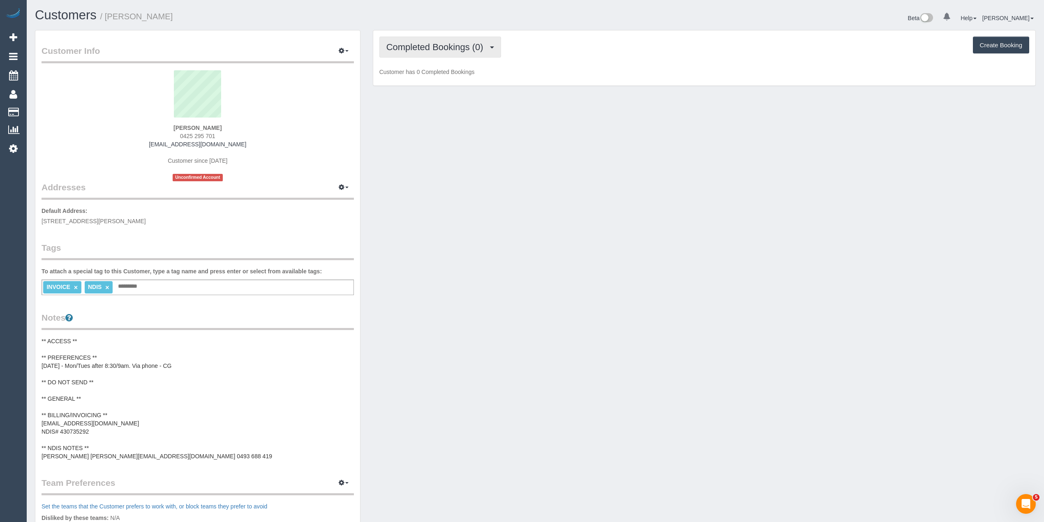
click at [404, 43] on span "Completed Bookings (0)" at bounding box center [436, 47] width 101 height 10
click at [427, 73] on link "Upcoming Bookings (11)" at bounding box center [423, 77] width 87 height 11
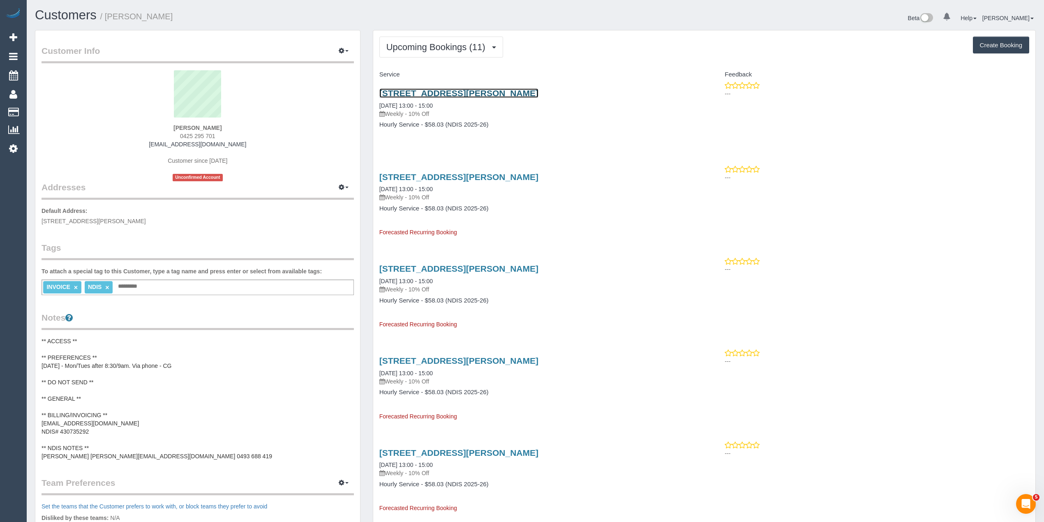
click at [451, 97] on link "40 Scenery Drive, Clyde North, VIC 3978" at bounding box center [458, 92] width 159 height 9
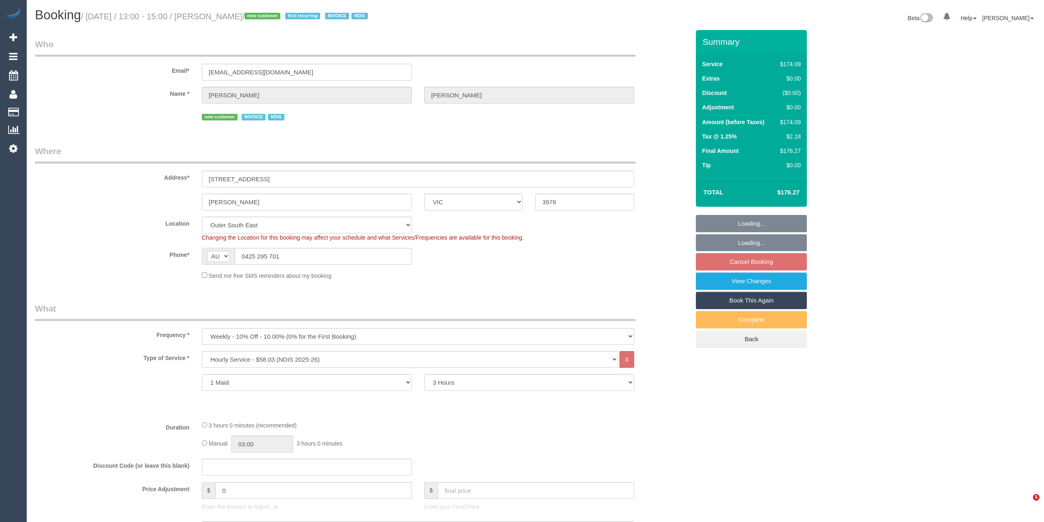
select select "VIC"
select select "180"
select select "number:28"
select select "number:14"
select select "number:19"
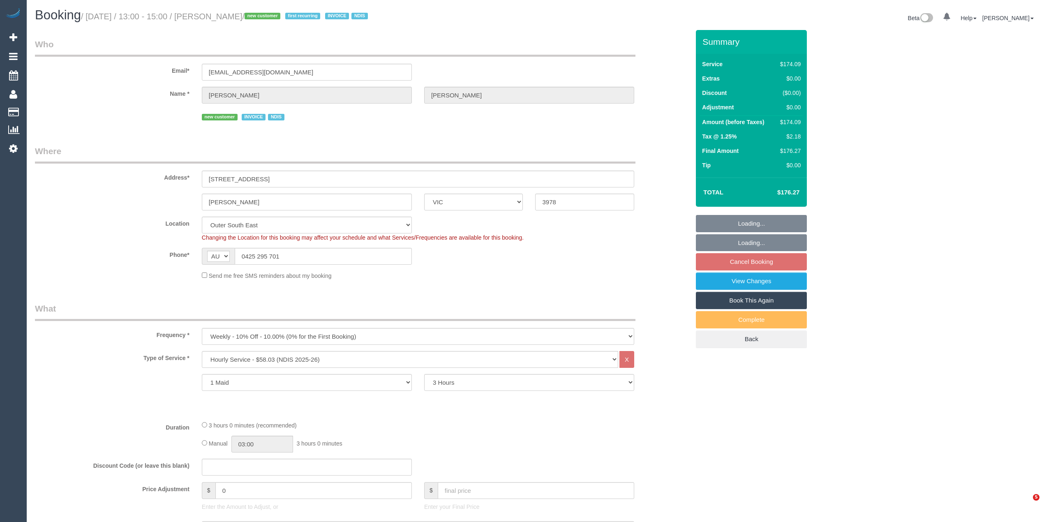
select select "number:36"
select select "number:35"
select select "object:1072"
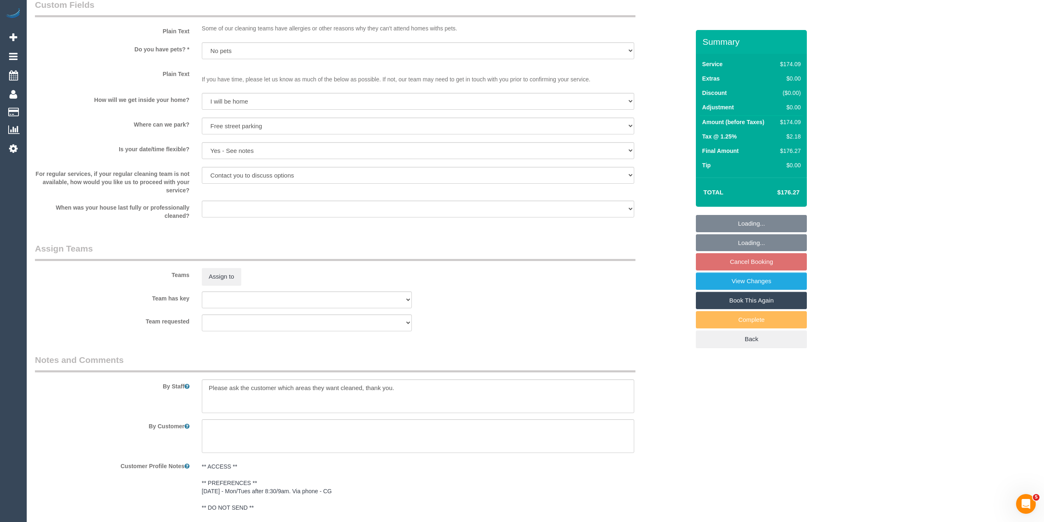
scroll to position [942, 0]
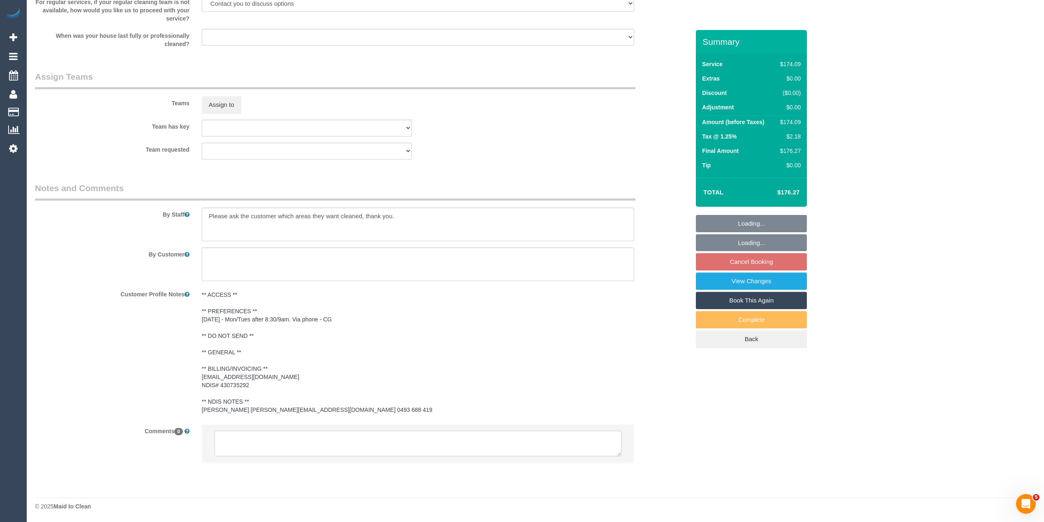
click at [331, 441] on textarea at bounding box center [418, 443] width 407 height 25
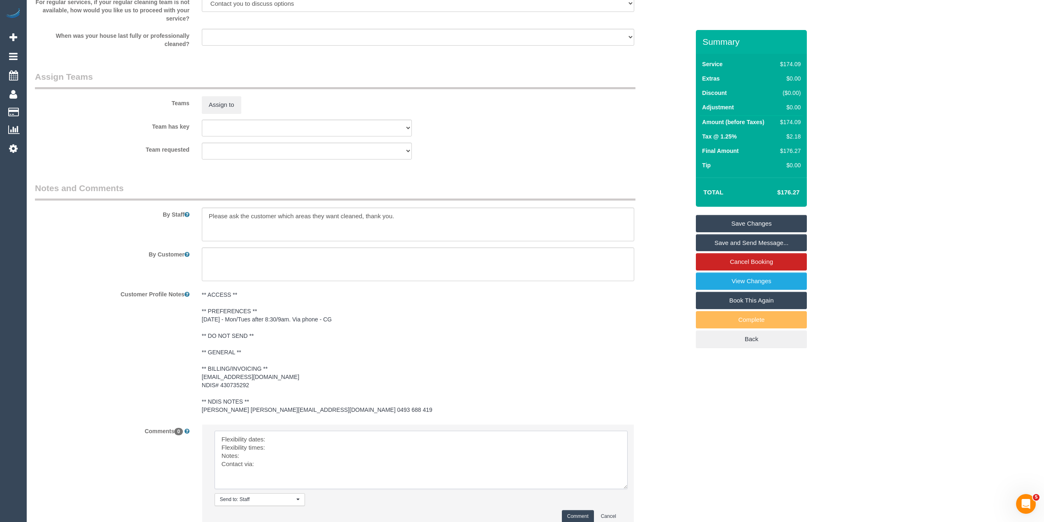
drag, startPoint x: 612, startPoint y: 452, endPoint x: 619, endPoint y: 485, distance: 33.9
click at [619, 485] on textarea at bounding box center [421, 460] width 413 height 58
click at [282, 435] on textarea at bounding box center [421, 460] width 413 height 59
click at [279, 446] on textarea at bounding box center [421, 460] width 413 height 59
click at [271, 456] on textarea at bounding box center [421, 460] width 413 height 59
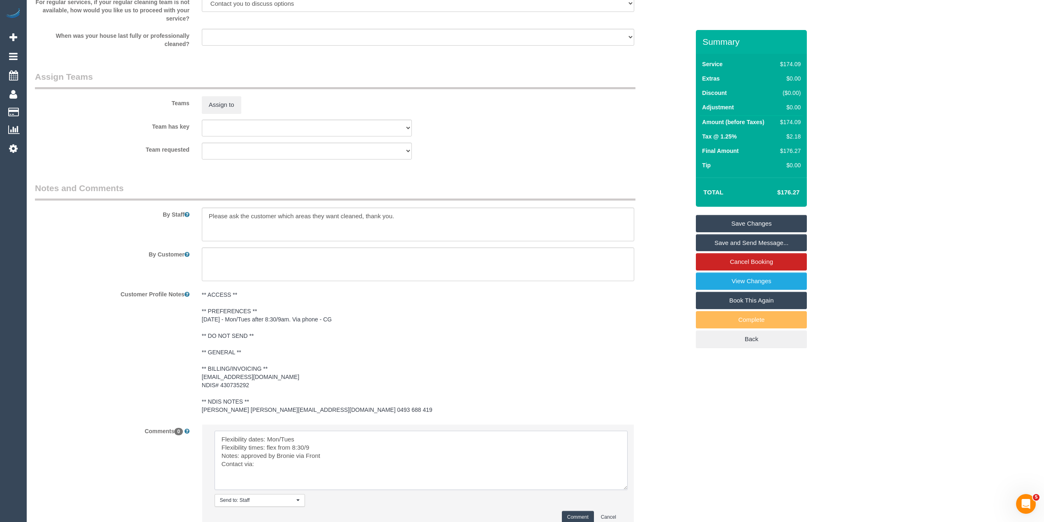
click at [275, 463] on textarea at bounding box center [421, 460] width 413 height 59
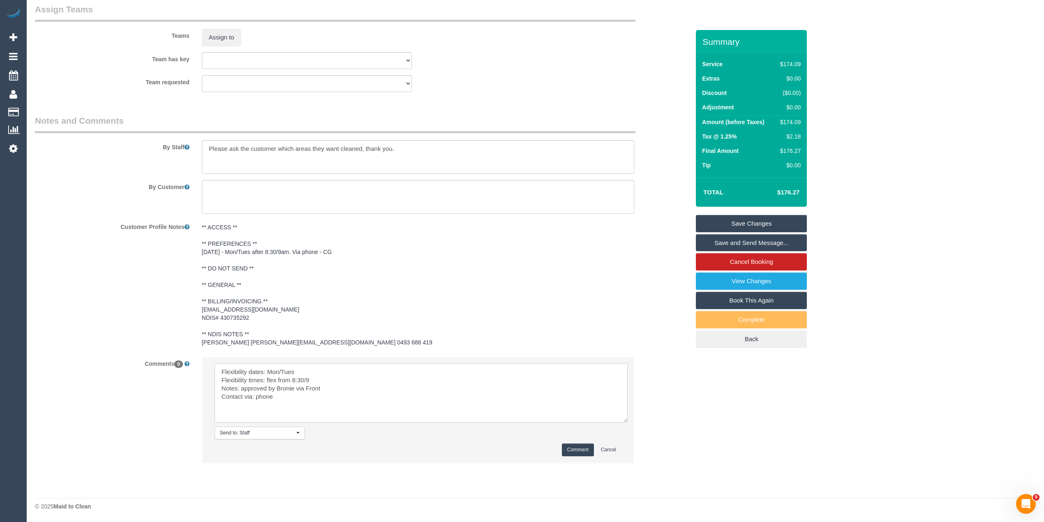
scroll to position [1010, 0]
type textarea "Flexibility dates: Mon/Tues Flexibility times: flex from 8:30/9 Notes: approved…"
click at [574, 448] on button "Comment" at bounding box center [578, 449] width 32 height 13
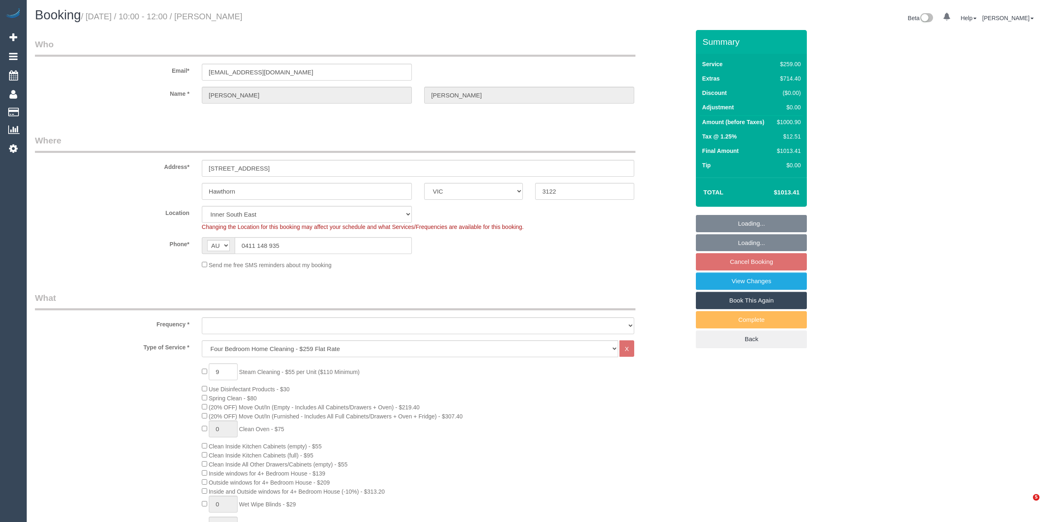
select select "VIC"
select select "string:stripe-pm_1SFqJb2GScqysDRV3PA9gyMK"
select select "number:28"
select select "number:14"
select select "number:19"
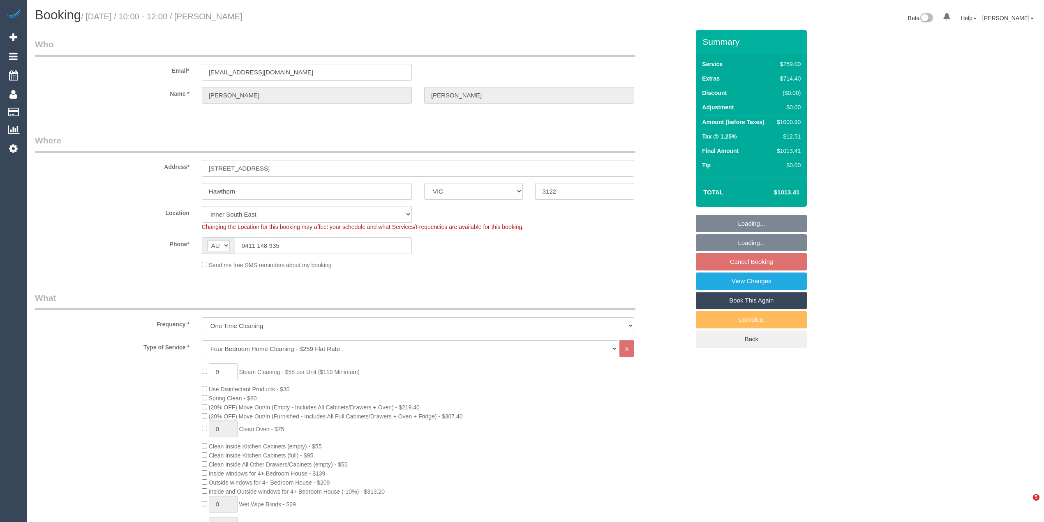
select select "object:1409"
select select "spot3"
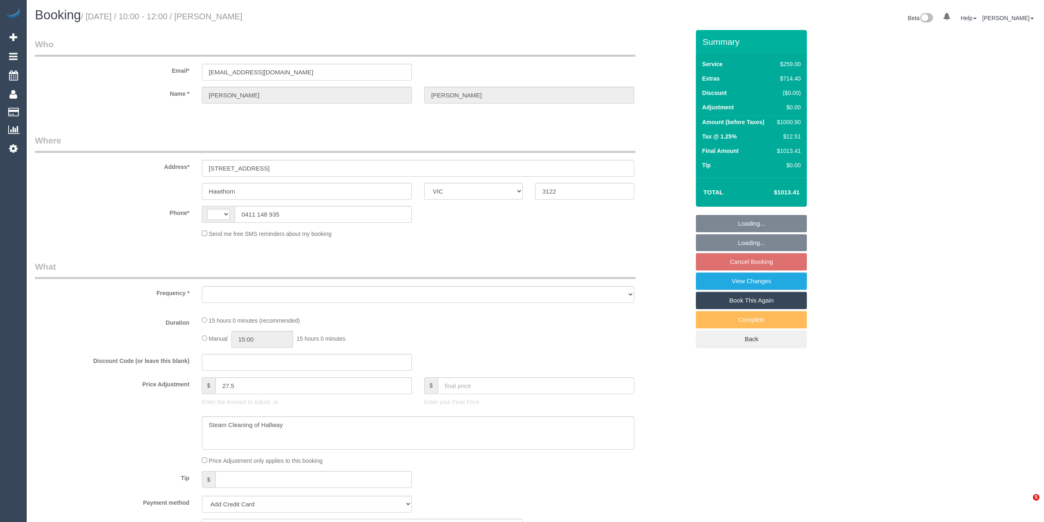
select select "VIC"
select select "string:AU"
select select "object:645"
select select "string:stripe-pm_1SFqJb2GScqysDRV3PA9gyMK"
select select "spot3"
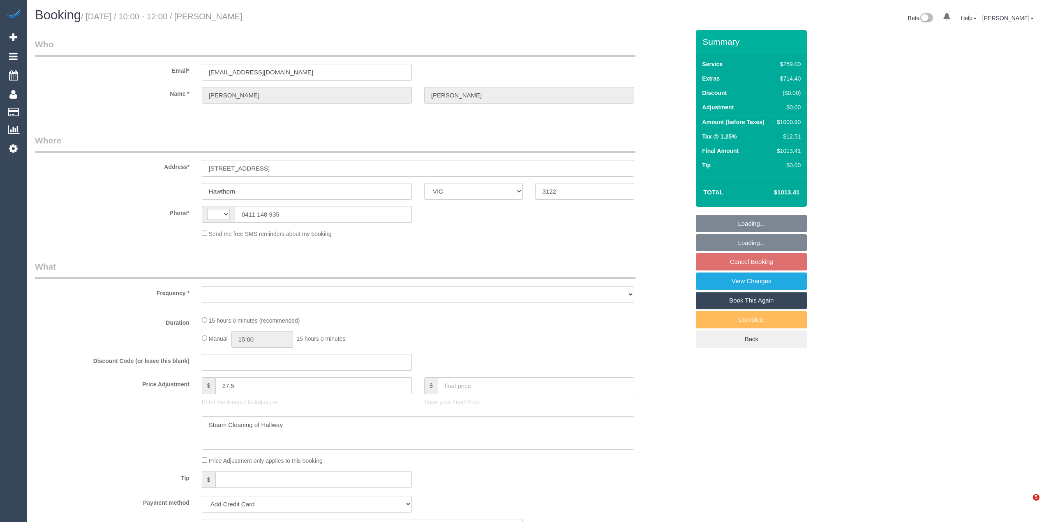
select select "number:28"
select select "number:14"
select select "number:19"
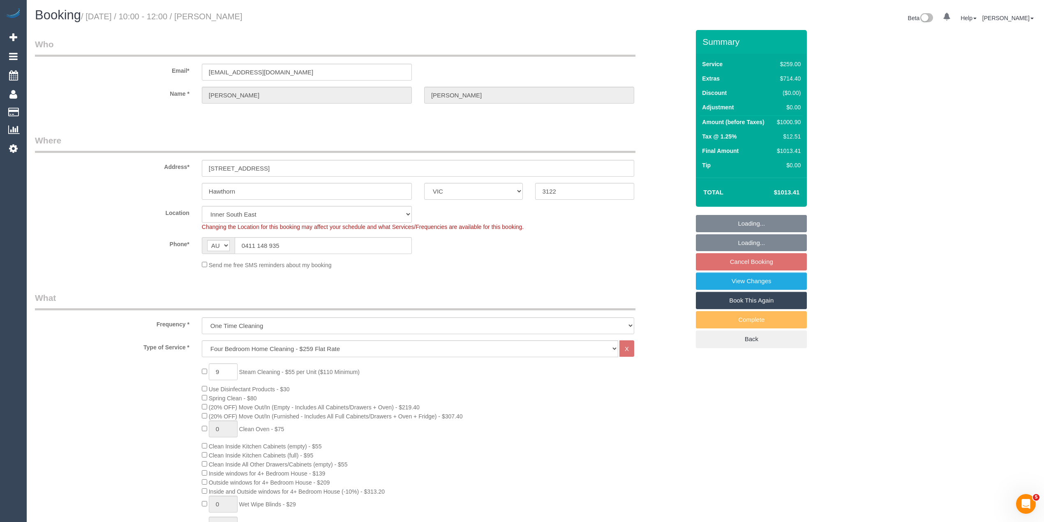
select select "object:1409"
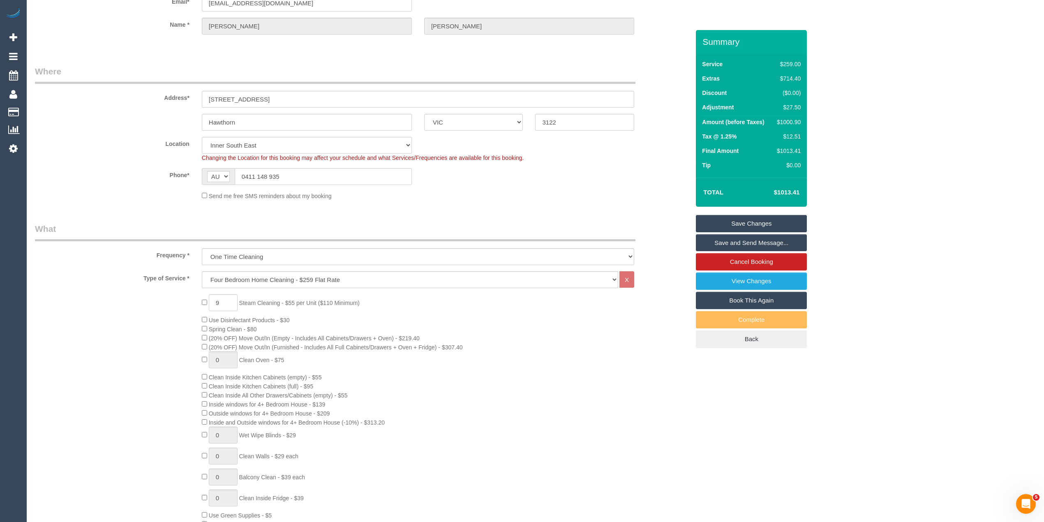
scroll to position [42, 0]
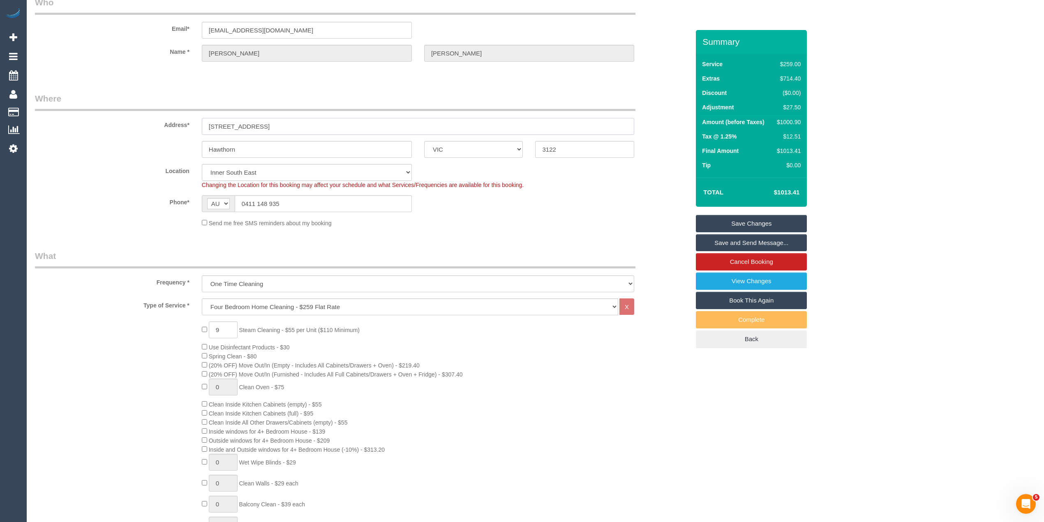
drag, startPoint x: 277, startPoint y: 127, endPoint x: 200, endPoint y: 120, distance: 77.6
click at [200, 120] on div "[STREET_ADDRESS]" at bounding box center [418, 126] width 445 height 17
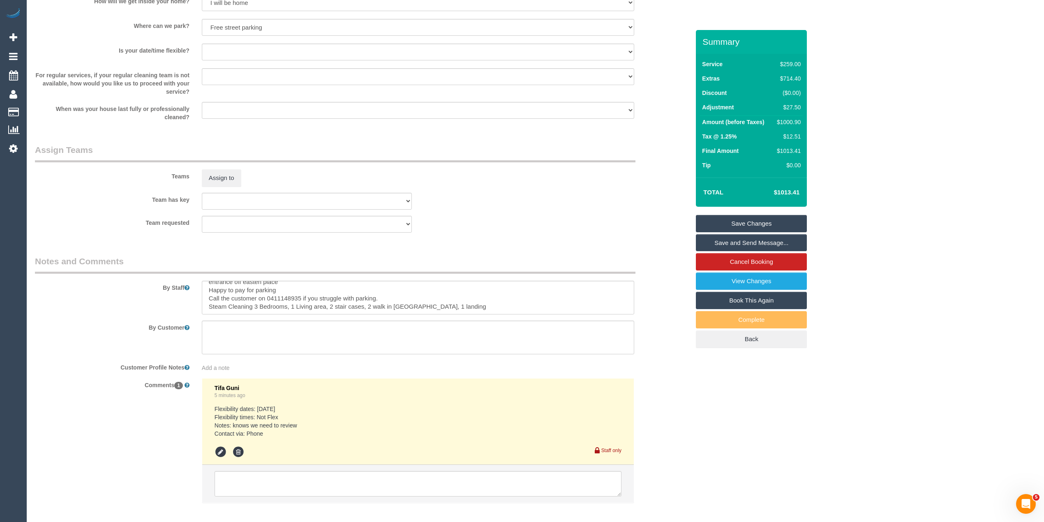
scroll to position [1138, 0]
